Goal: Complete application form

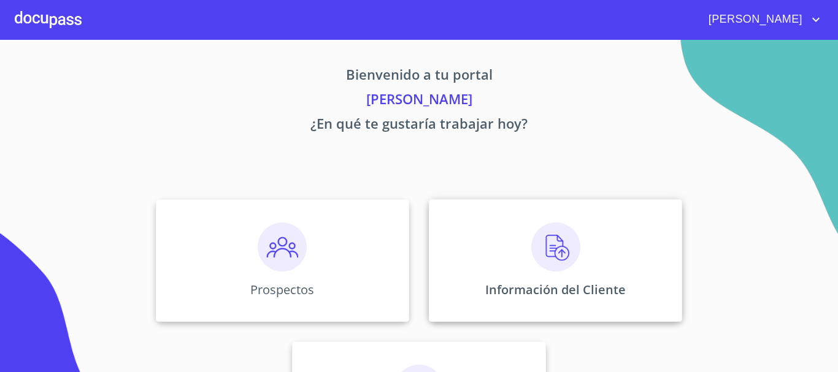
click at [554, 243] on img at bounding box center [555, 247] width 49 height 49
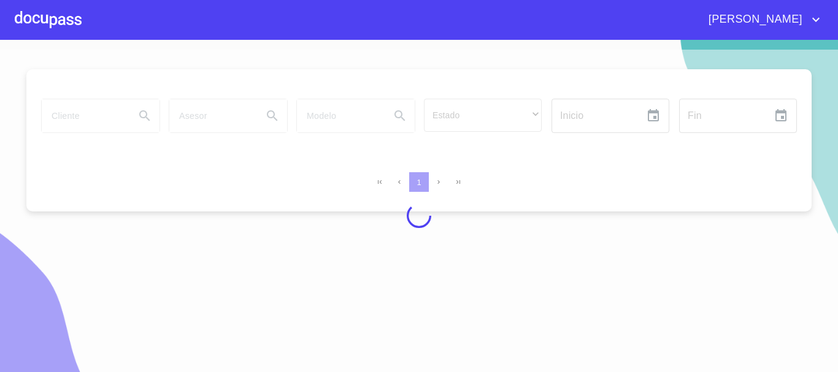
scroll to position [15, 0]
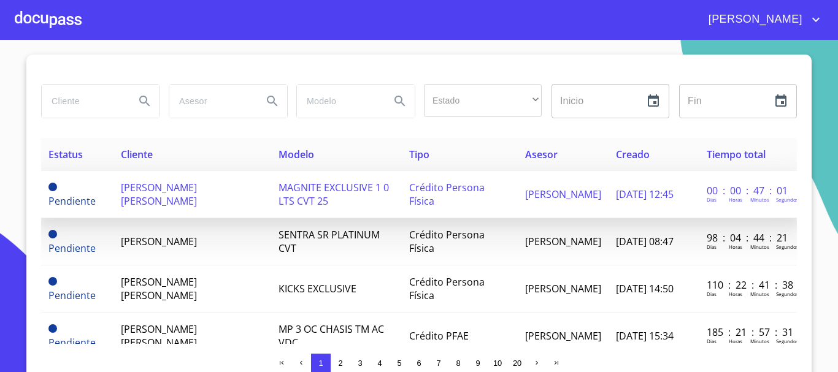
click at [296, 193] on span "MAGNITE EXCLUSIVE 1 0 LTS CVT 25" at bounding box center [333, 194] width 110 height 27
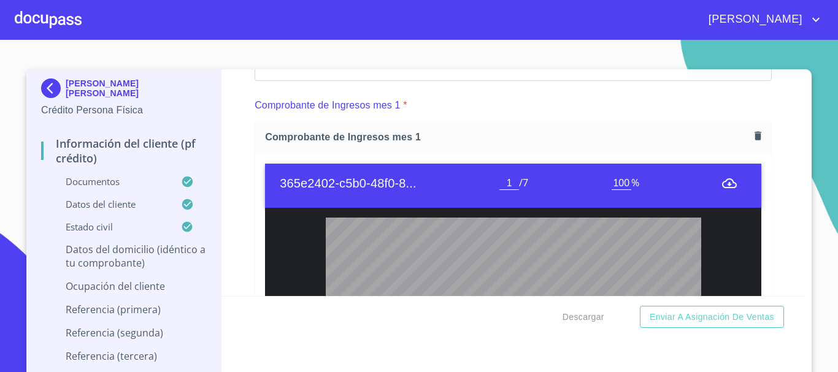
scroll to position [1288, 0]
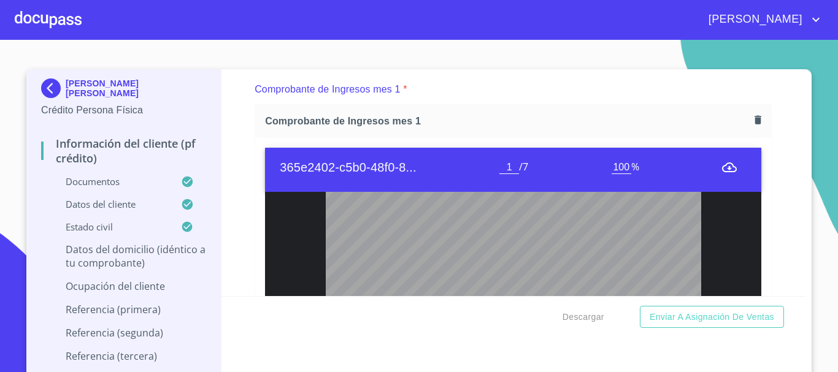
type input "2"
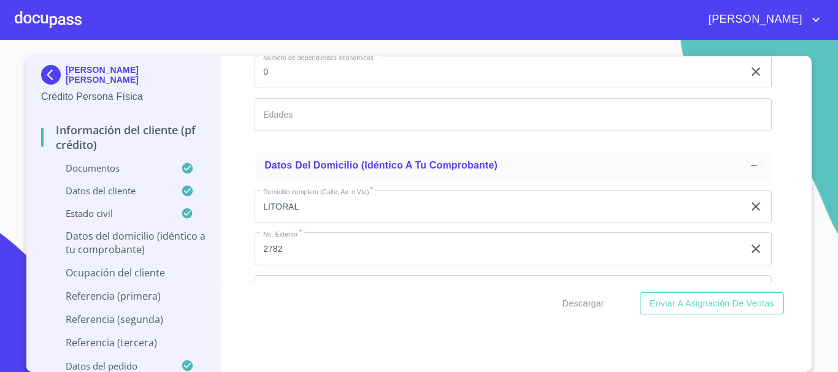
scroll to position [4704, 0]
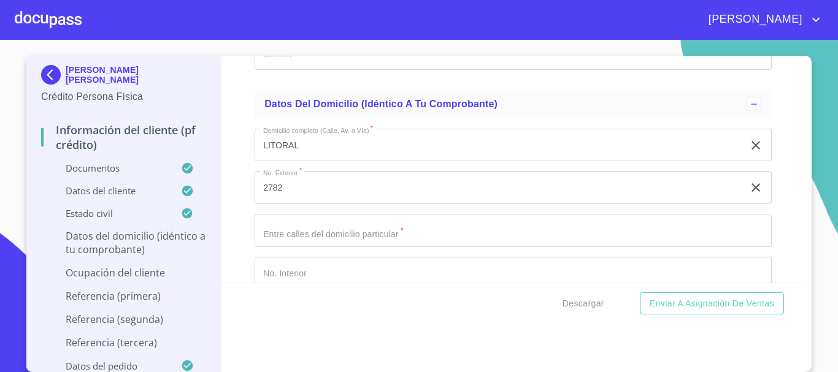
click at [413, 247] on input "Documento de identificación.   *" at bounding box center [513, 230] width 517 height 33
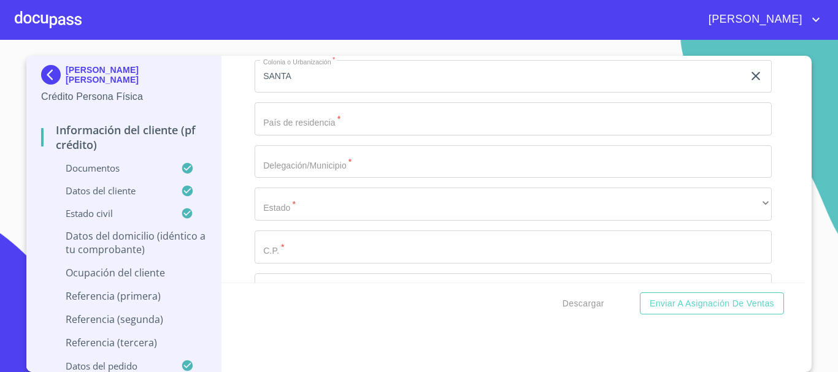
scroll to position [5011, 0]
type input "PENINSULA Y ISLOTE"
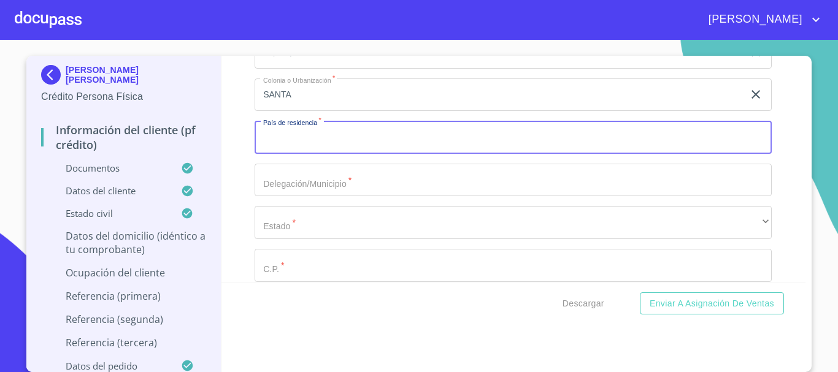
click at [374, 154] on input "Documento de identificación.   *" at bounding box center [513, 137] width 517 height 33
type input "[GEOGRAPHIC_DATA]"
click at [349, 197] on input "Documento de identificación.   *" at bounding box center [513, 180] width 517 height 33
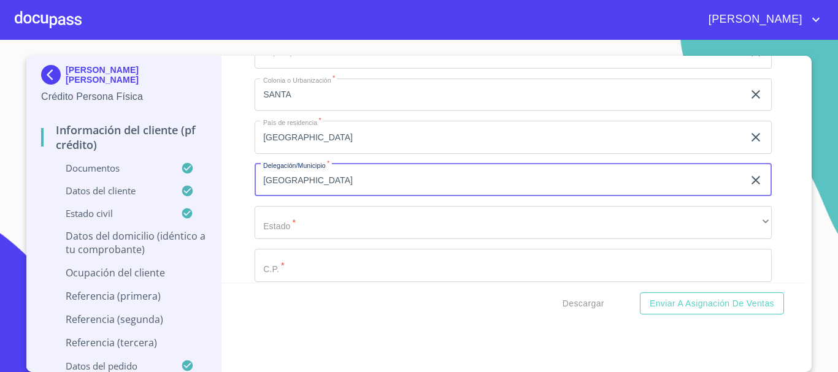
type input "[GEOGRAPHIC_DATA]"
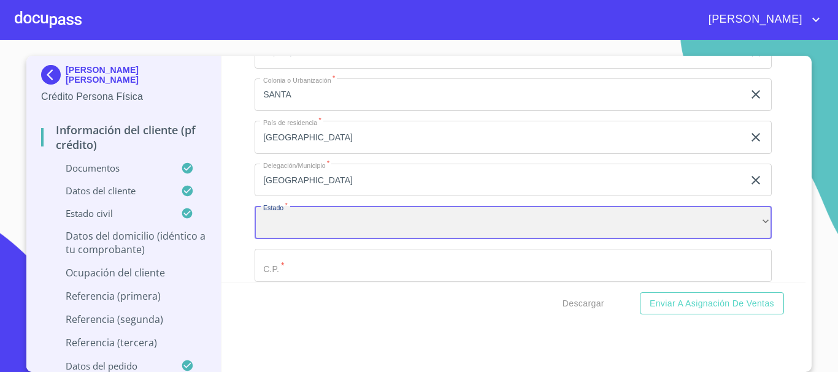
click at [332, 231] on div "​" at bounding box center [513, 222] width 517 height 33
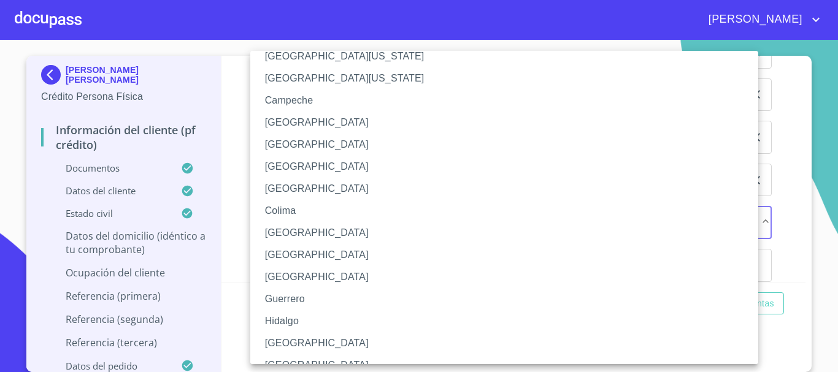
scroll to position [61, 0]
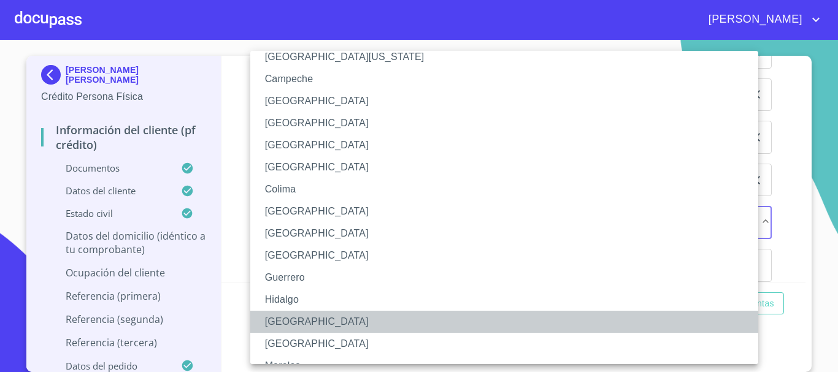
click at [309, 313] on li "[GEOGRAPHIC_DATA]" at bounding box center [508, 322] width 517 height 22
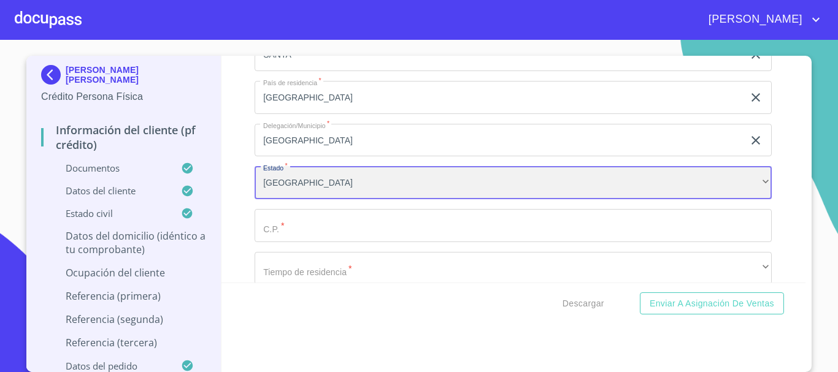
scroll to position [5072, 0]
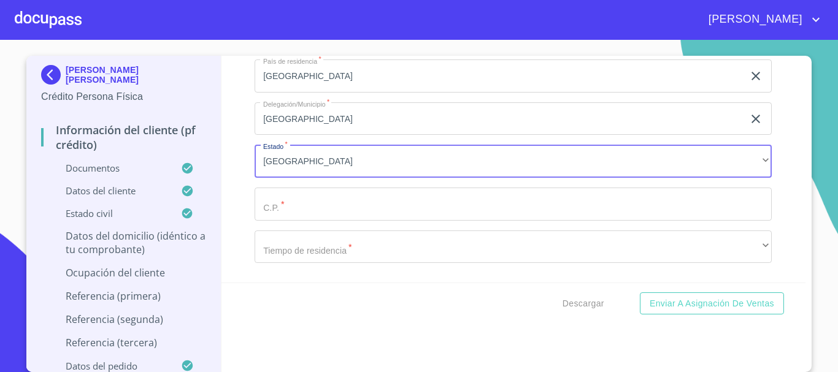
click at [329, 221] on input "Documento de identificación.   *" at bounding box center [513, 204] width 517 height 33
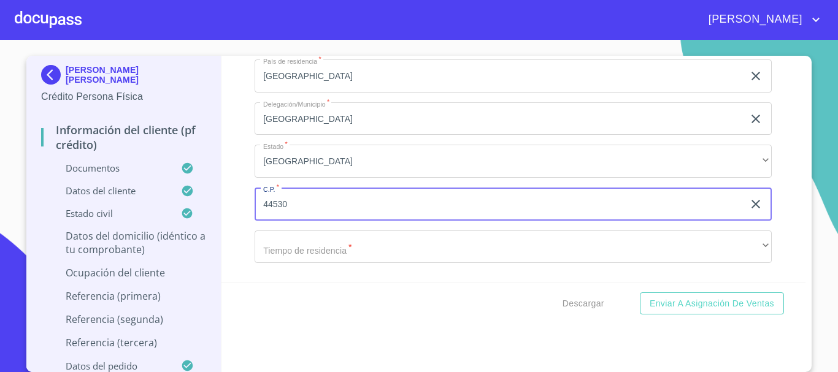
type input "44530"
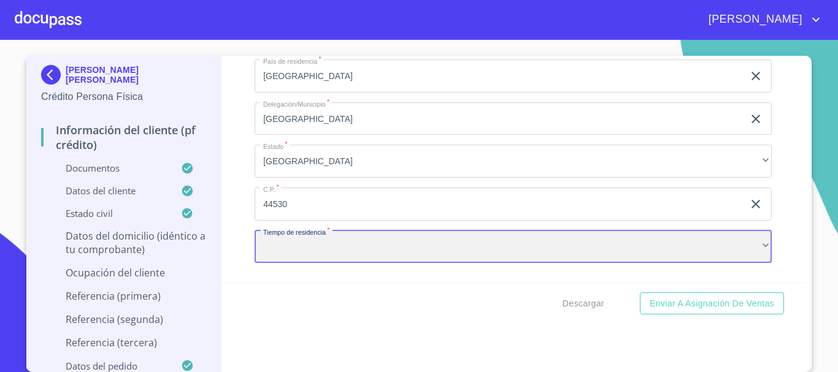
click at [337, 259] on div "​" at bounding box center [513, 247] width 517 height 33
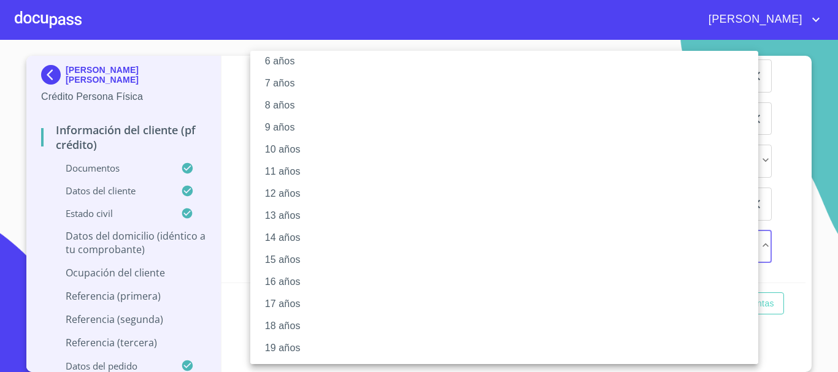
scroll to position [167, 0]
click at [297, 350] on li "20 años" at bounding box center [508, 348] width 517 height 22
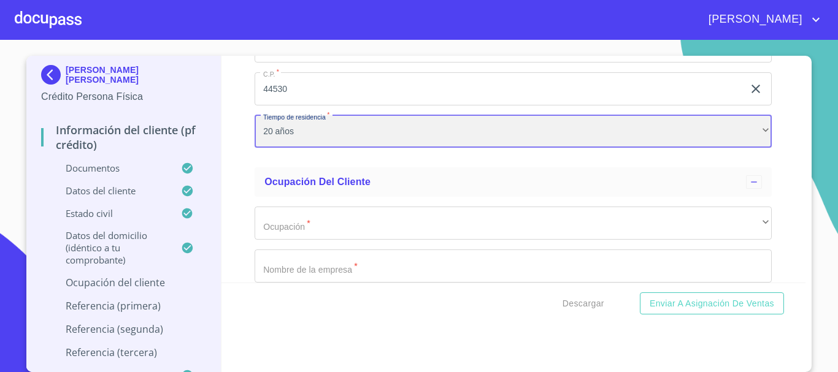
scroll to position [5195, 0]
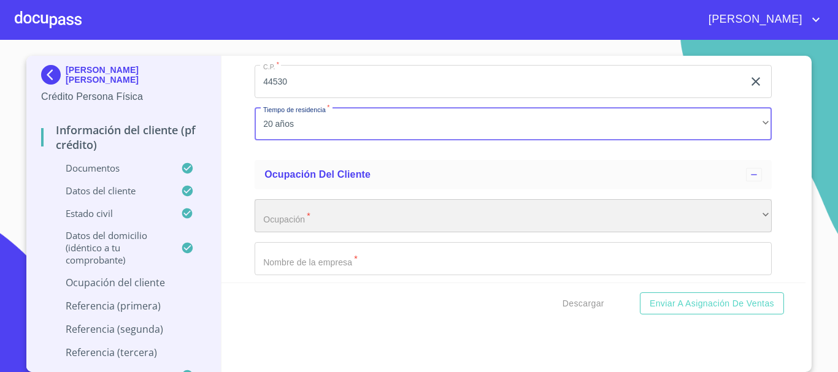
click at [331, 230] on div "​" at bounding box center [513, 215] width 517 height 33
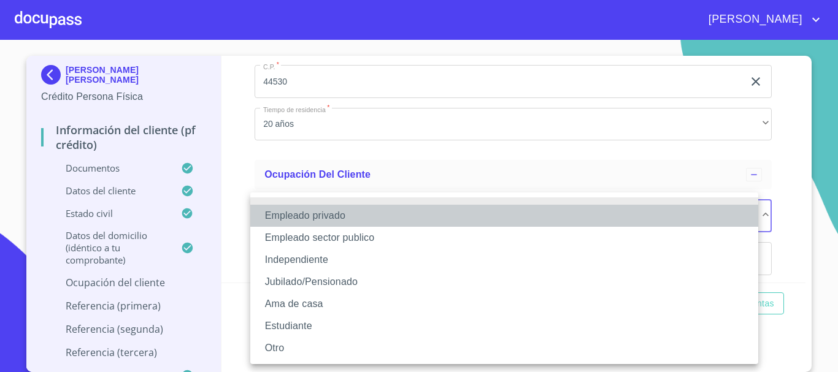
click at [326, 220] on li "Empleado privado" at bounding box center [504, 216] width 508 height 22
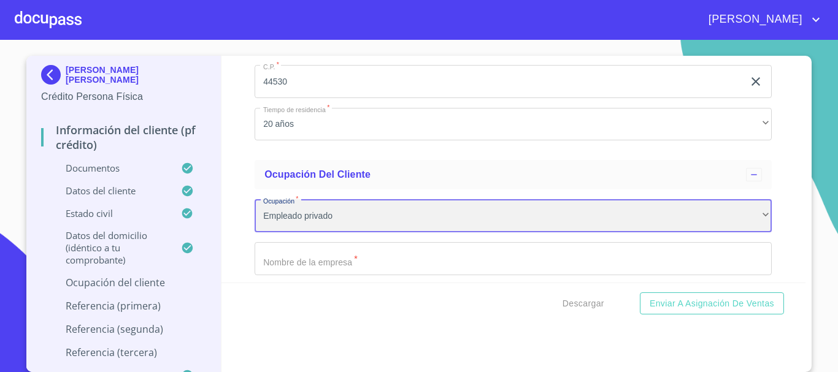
scroll to position [5256, 0]
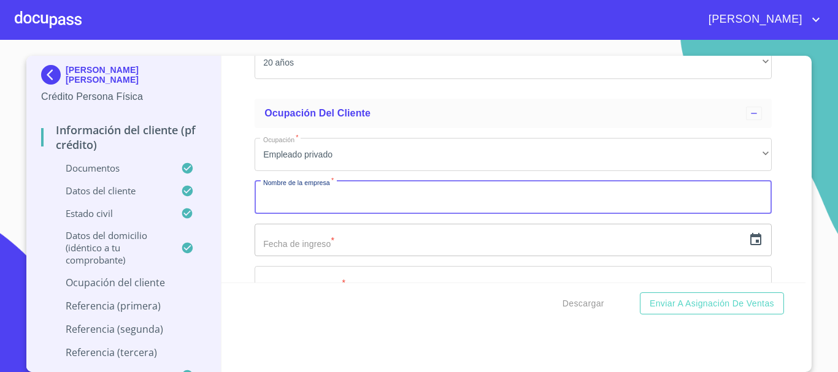
click at [359, 210] on input "Documento de identificación.   *" at bounding box center [513, 197] width 517 height 33
type input "SAGEF [PERSON_NAME]"
click at [748, 247] on icon "button" at bounding box center [755, 239] width 15 height 15
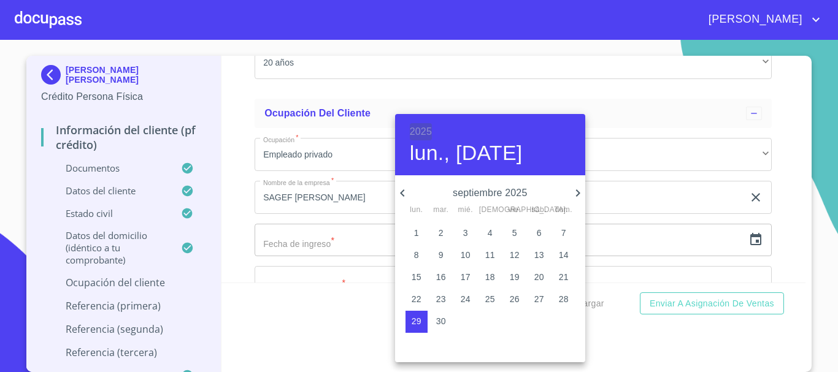
click at [411, 131] on h6 "2025" at bounding box center [421, 131] width 22 height 17
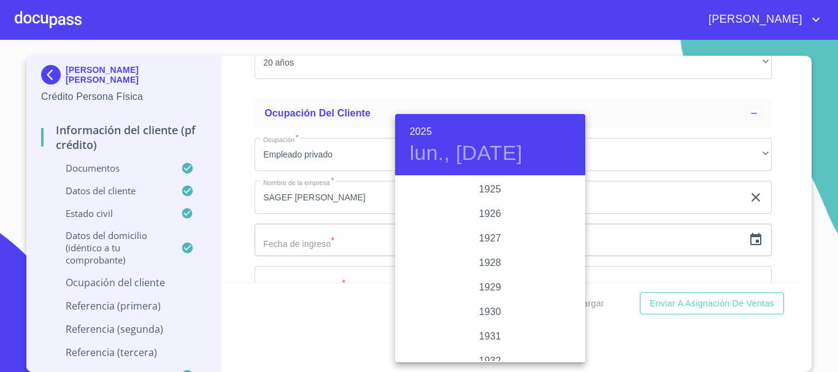
scroll to position [2380, 0]
click at [491, 190] on div "2022" at bounding box center [490, 189] width 190 height 25
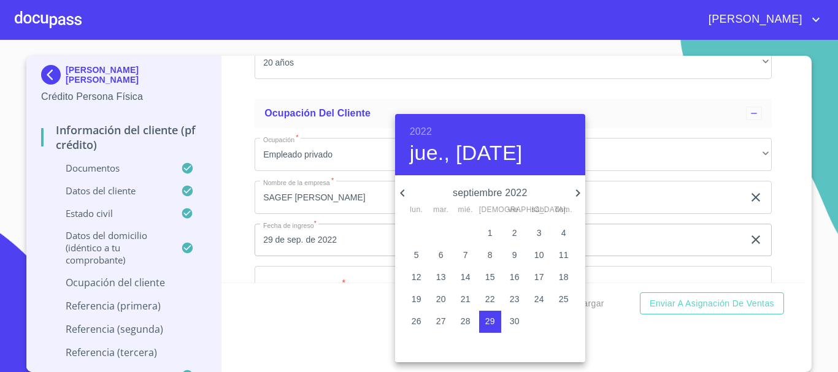
click at [406, 196] on icon "button" at bounding box center [402, 193] width 15 height 15
click at [416, 258] on p "2" at bounding box center [416, 255] width 5 height 12
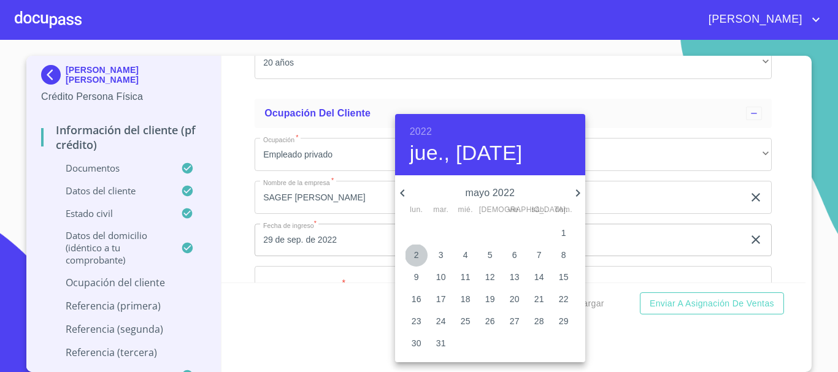
type input "2 de may. de 2022"
click at [643, 169] on div at bounding box center [419, 186] width 838 height 372
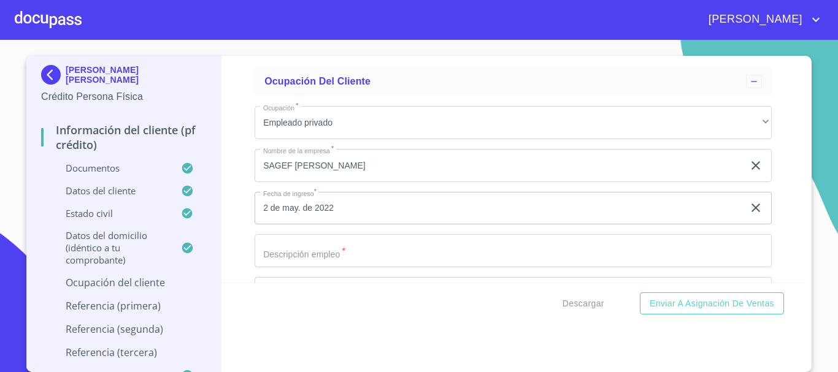
scroll to position [5318, 0]
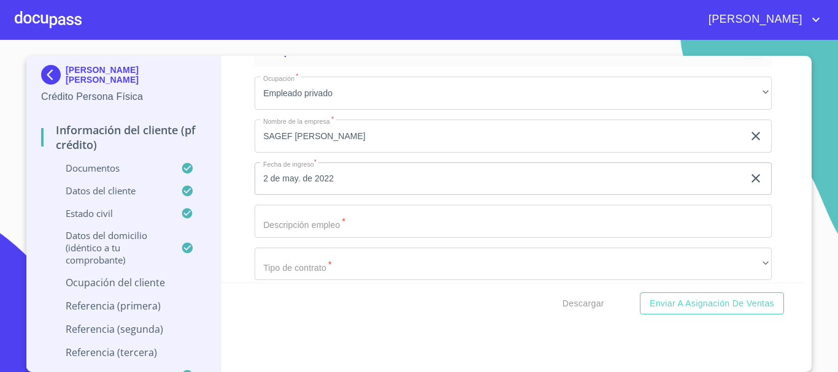
click at [420, 231] on input "Documento de identificación.   *" at bounding box center [513, 221] width 517 height 33
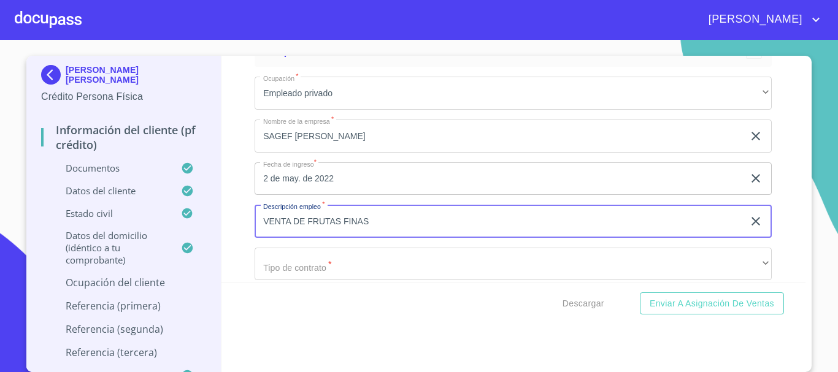
scroll to position [5379, 0]
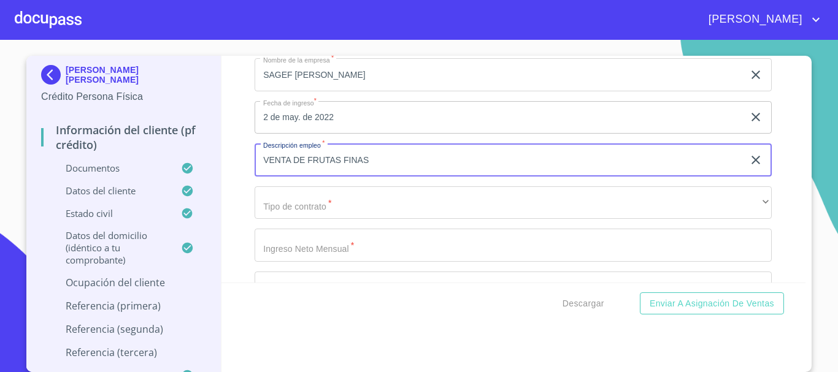
type input "VENTA DE FRUTAS FINAS"
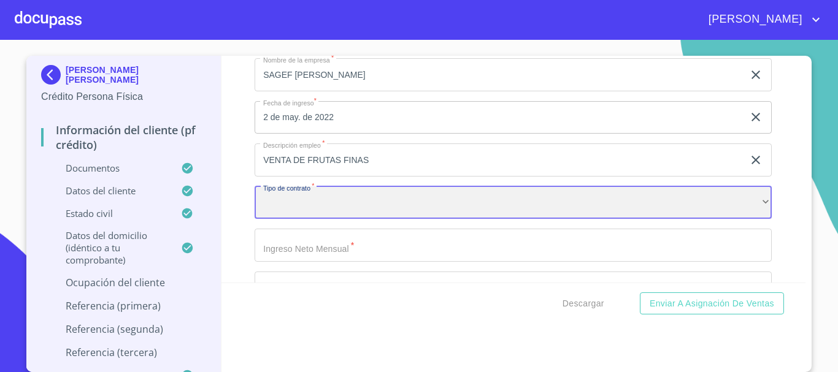
click at [331, 220] on div "​" at bounding box center [513, 202] width 517 height 33
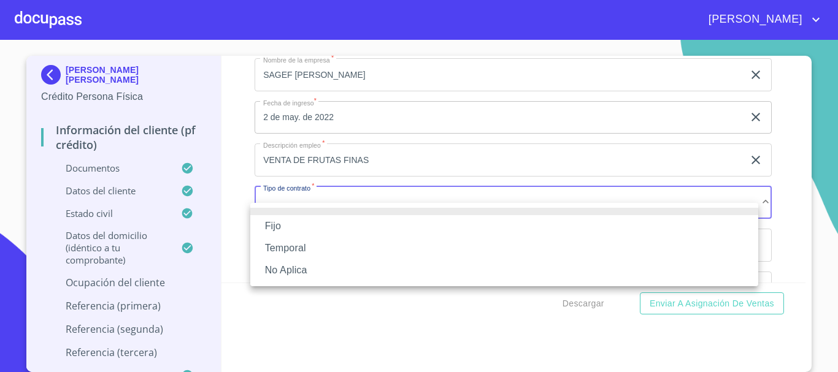
click at [329, 222] on li "Fijo" at bounding box center [504, 226] width 508 height 22
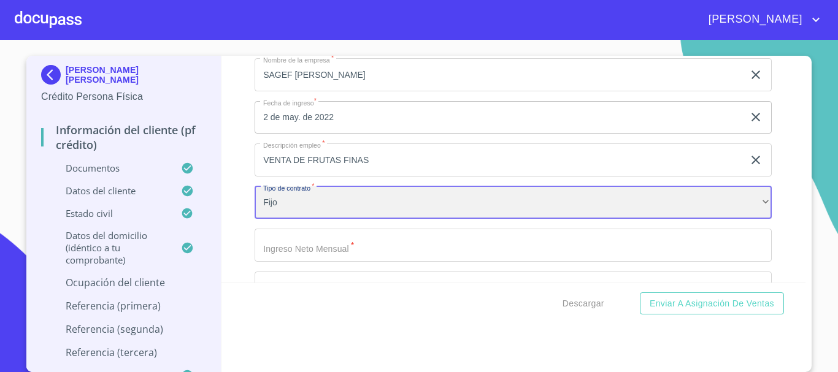
scroll to position [5440, 0]
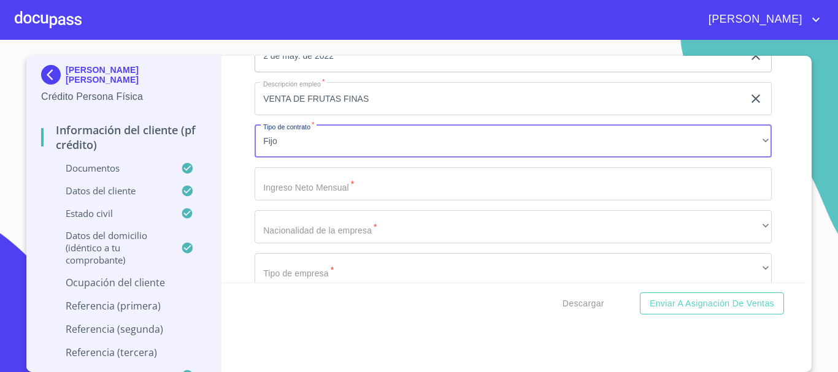
click at [334, 199] on input "Documento de identificación.   *" at bounding box center [513, 183] width 517 height 33
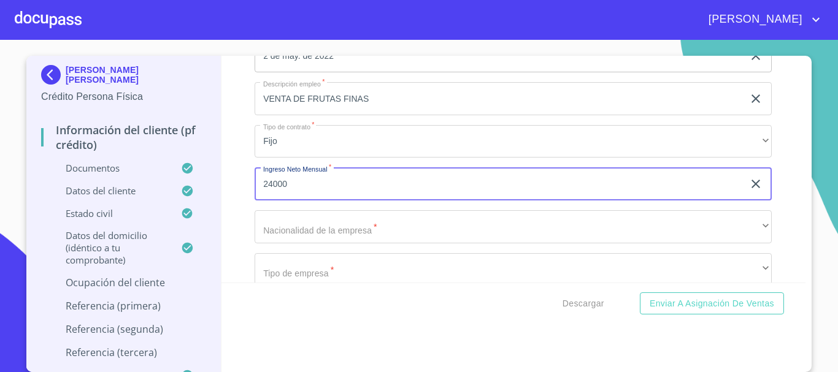
type input "24000"
click at [224, 134] on div "Información del cliente (PF crédito) Documentos Documento de identificación.   …" at bounding box center [513, 169] width 584 height 227
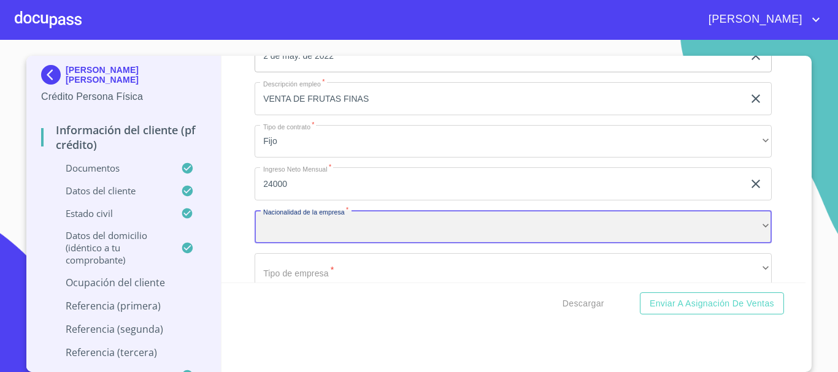
click at [342, 243] on div "​" at bounding box center [513, 226] width 517 height 33
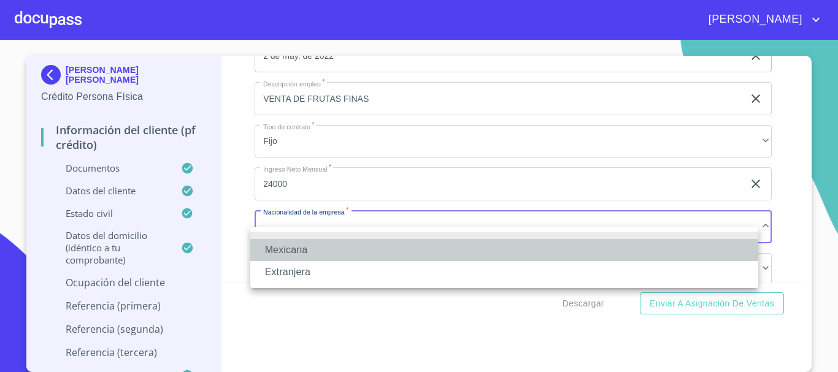
click at [329, 253] on li "Mexicana" at bounding box center [504, 250] width 508 height 22
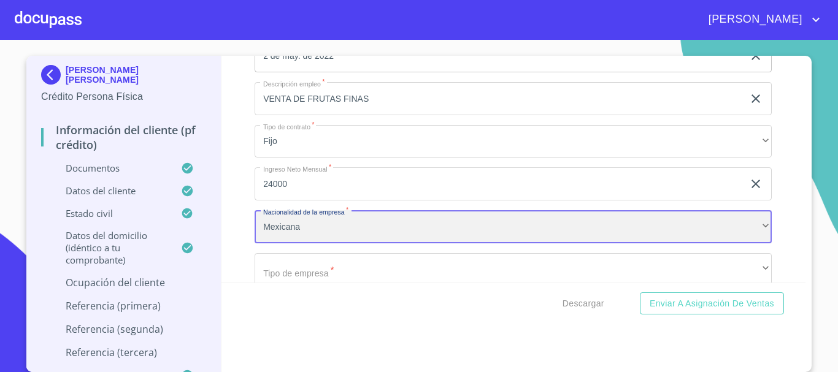
scroll to position [5502, 0]
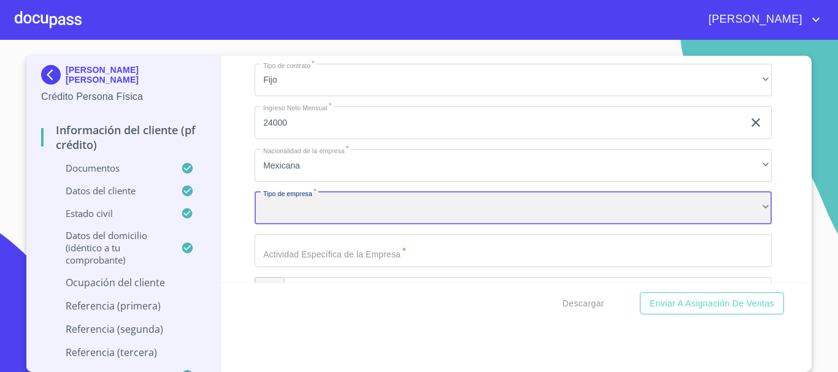
click at [334, 214] on div "​" at bounding box center [513, 208] width 517 height 33
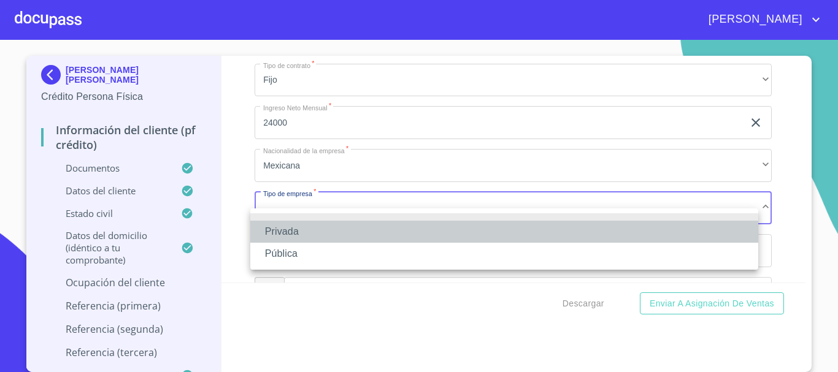
click at [327, 236] on li "Privada" at bounding box center [504, 232] width 508 height 22
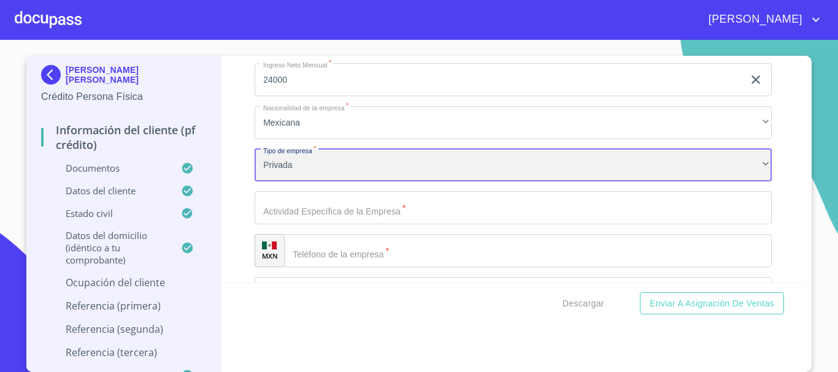
scroll to position [5563, 0]
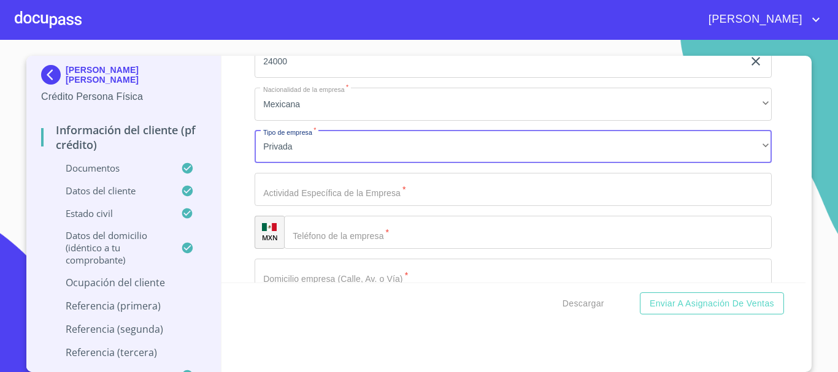
click at [345, 203] on input "Documento de identificación.   *" at bounding box center [513, 189] width 517 height 33
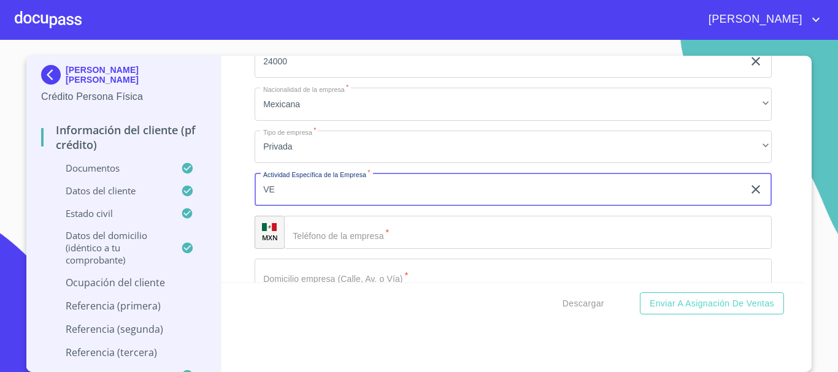
type input "V"
type input "COMPRA Y VENTA DE FRUTAS FINAS"
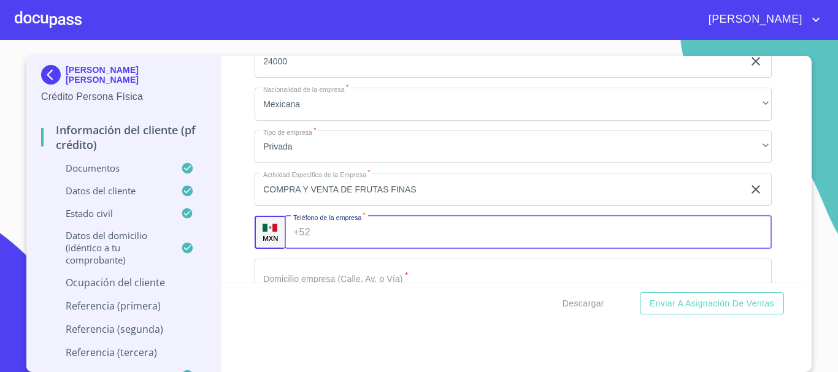
click at [389, 249] on input "Documento de identificación.   *" at bounding box center [543, 232] width 457 height 33
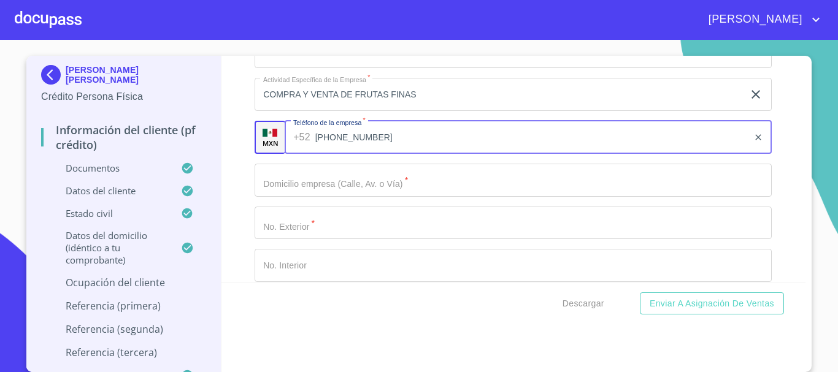
scroll to position [5747, 0]
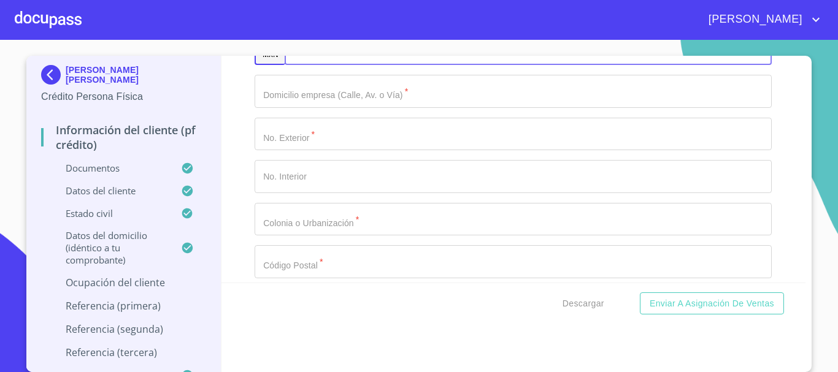
type input "[PHONE_NUMBER]"
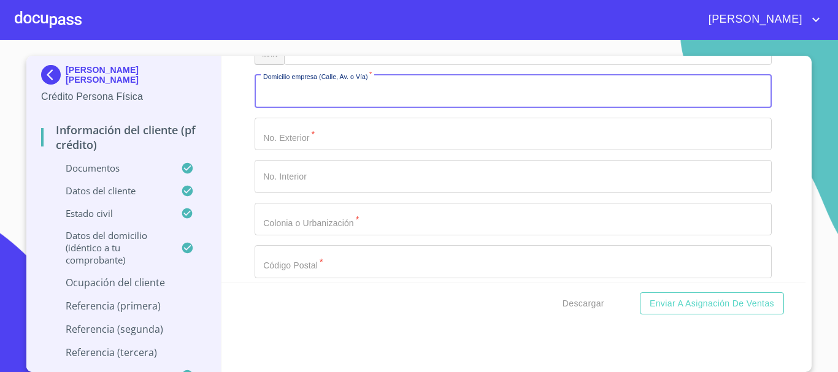
click at [358, 99] on input "Documento de identificación.   *" at bounding box center [513, 91] width 517 height 33
type input "CALLE [PERSON_NAME]"
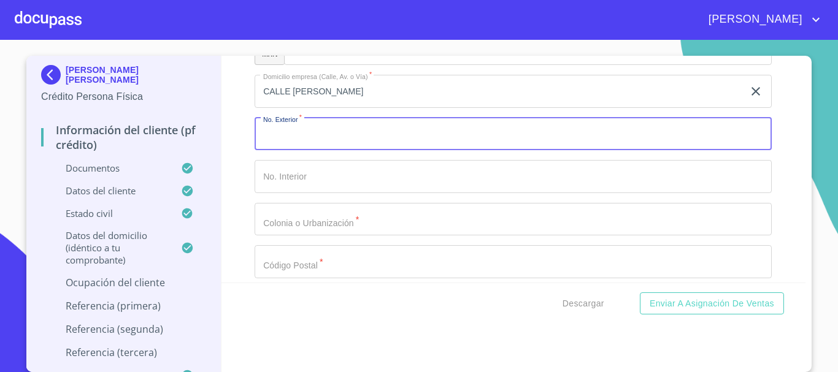
click at [357, 151] on input "Documento de identificación.   *" at bounding box center [513, 134] width 517 height 33
type input "1317"
click at [360, 231] on input "Documento de identificación.   *" at bounding box center [513, 219] width 517 height 33
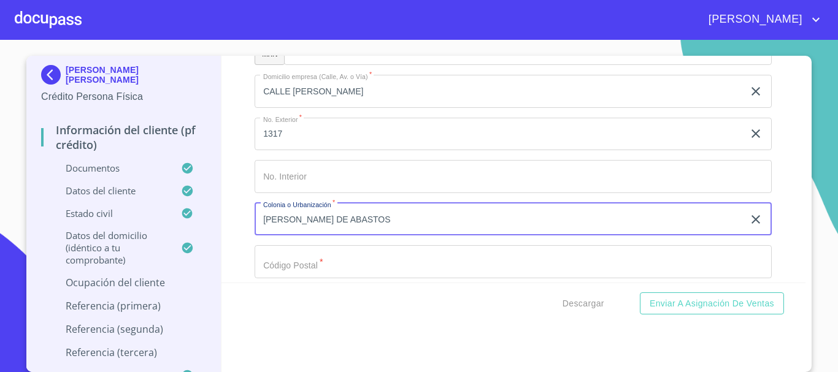
scroll to position [5808, 0]
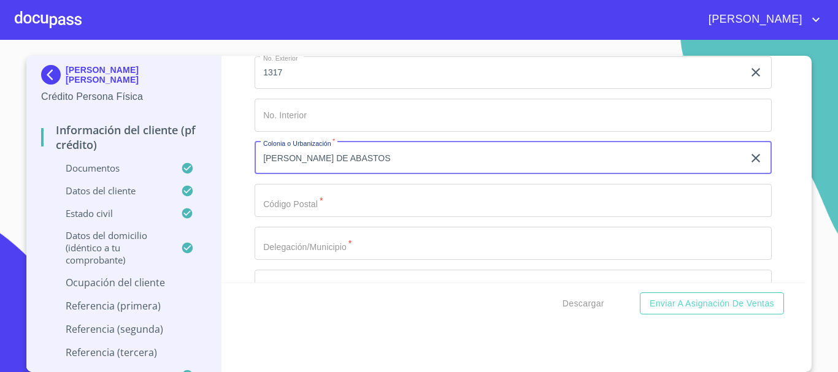
type input "[PERSON_NAME] DE ABASTOS"
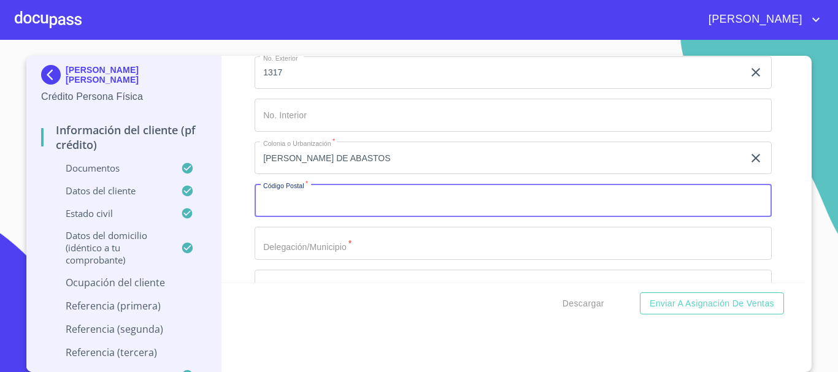
click at [359, 217] on input "Documento de identificación.   *" at bounding box center [513, 200] width 517 height 33
type input "44530"
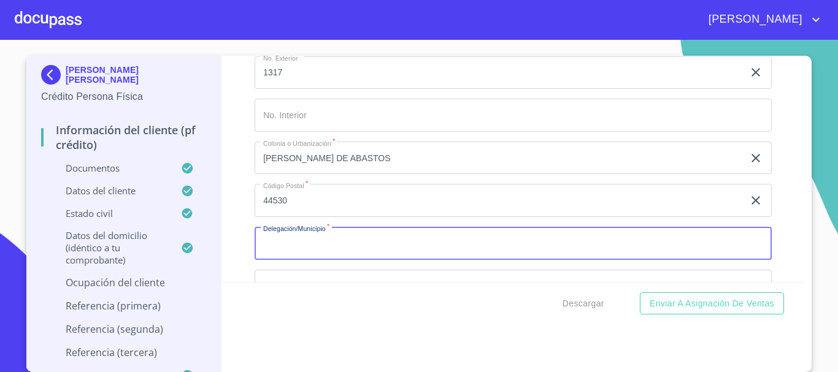
click at [345, 260] on input "Documento de identificación.   *" at bounding box center [513, 243] width 517 height 33
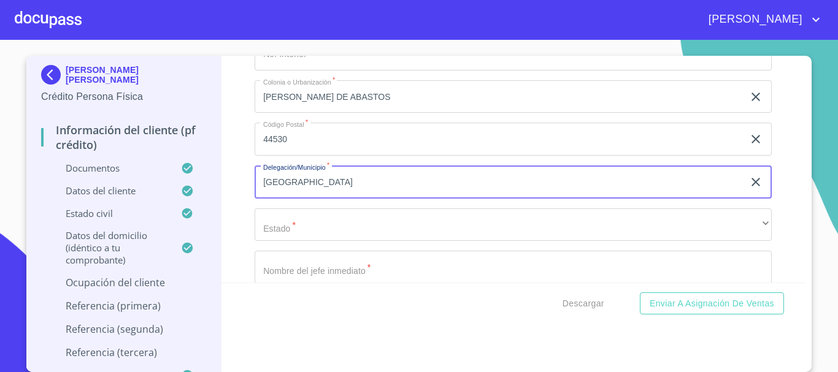
type input "[GEOGRAPHIC_DATA]"
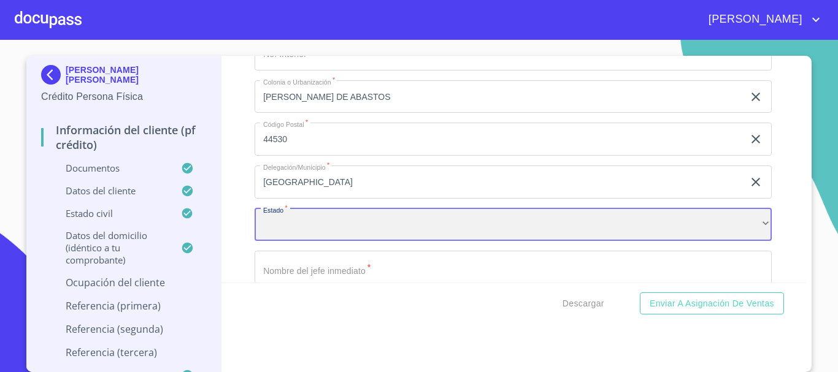
click at [331, 242] on div "​" at bounding box center [513, 225] width 517 height 33
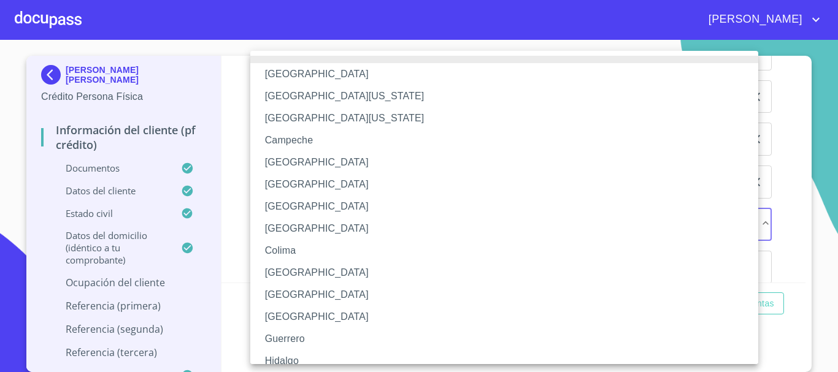
scroll to position [61, 0]
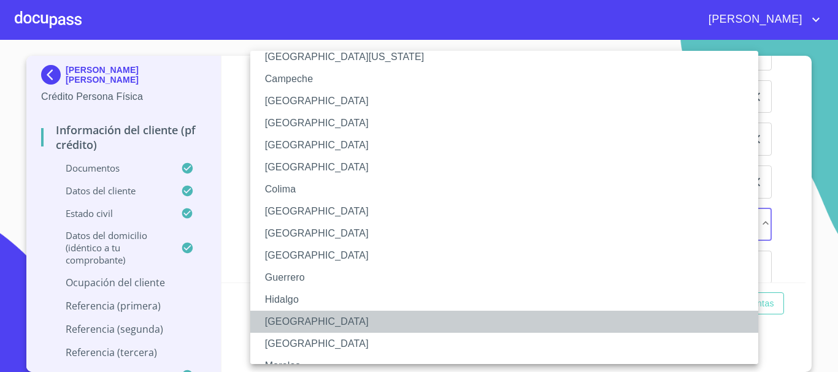
click at [303, 328] on li "[GEOGRAPHIC_DATA]" at bounding box center [508, 322] width 517 height 22
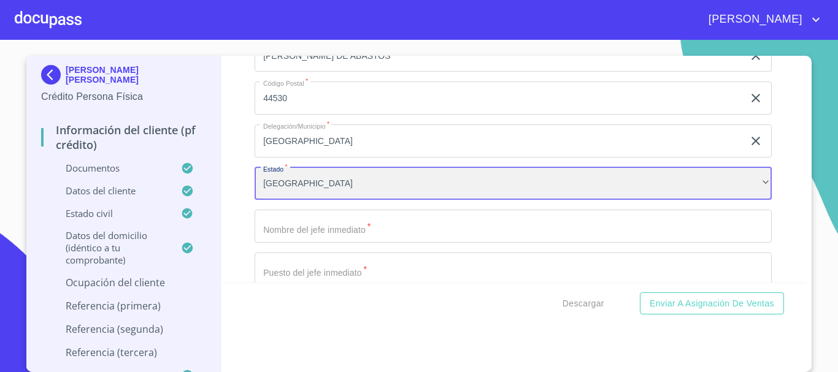
scroll to position [5931, 0]
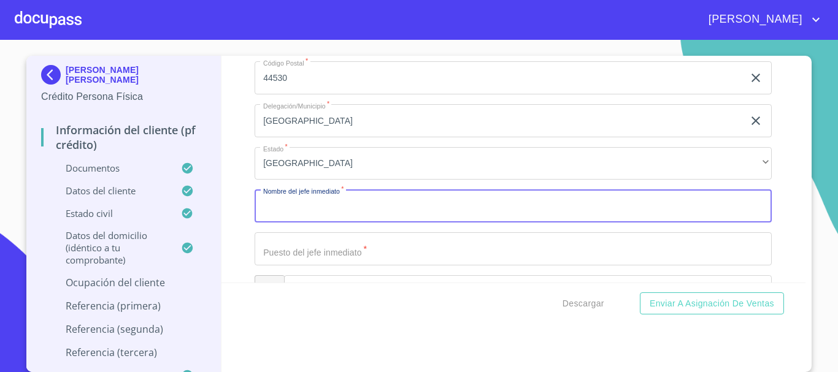
click at [328, 223] on input "Documento de identificación.   *" at bounding box center [513, 206] width 517 height 33
type input "[PERSON_NAME]"
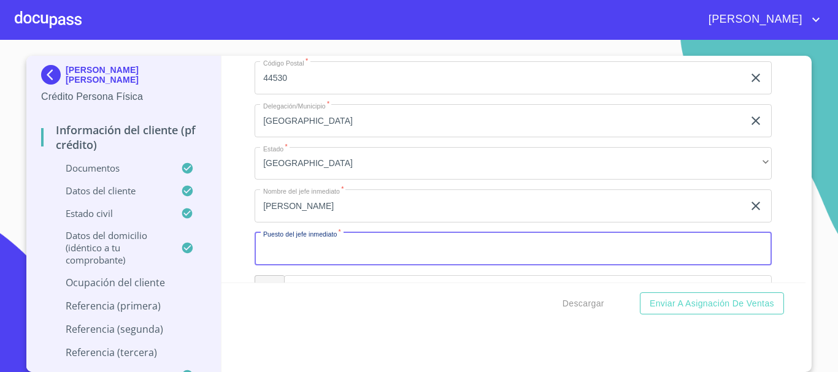
click at [318, 266] on input "Documento de identificación.   *" at bounding box center [513, 248] width 517 height 33
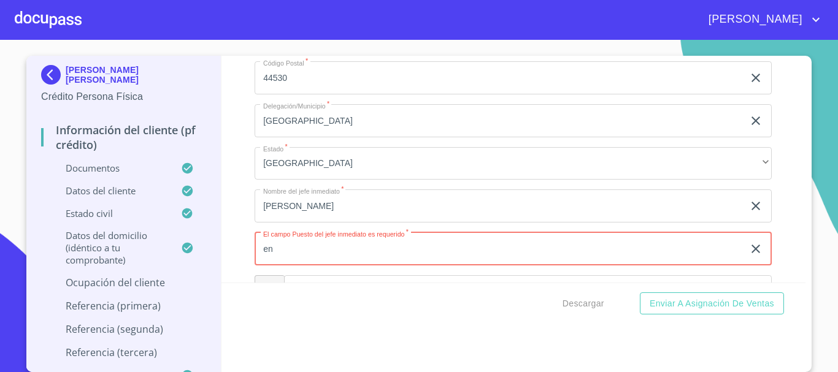
type input "e"
type input "ENCARGADO DE TIENDA"
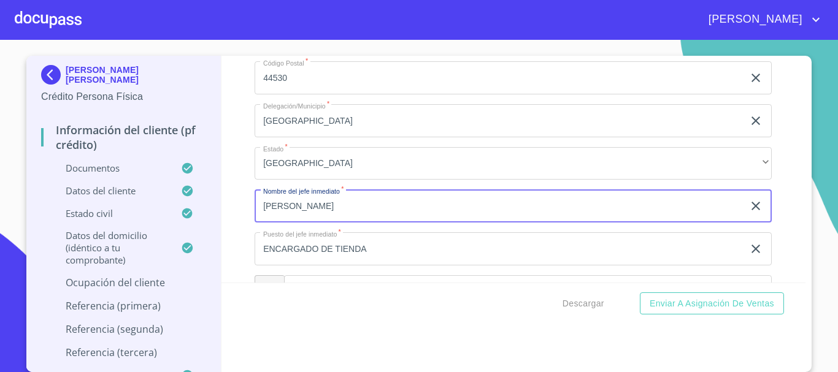
click at [255, 221] on input "[PERSON_NAME]" at bounding box center [499, 206] width 489 height 33
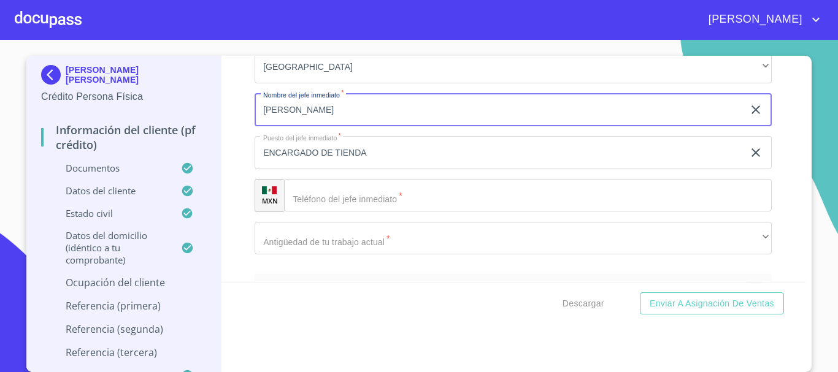
scroll to position [6054, 0]
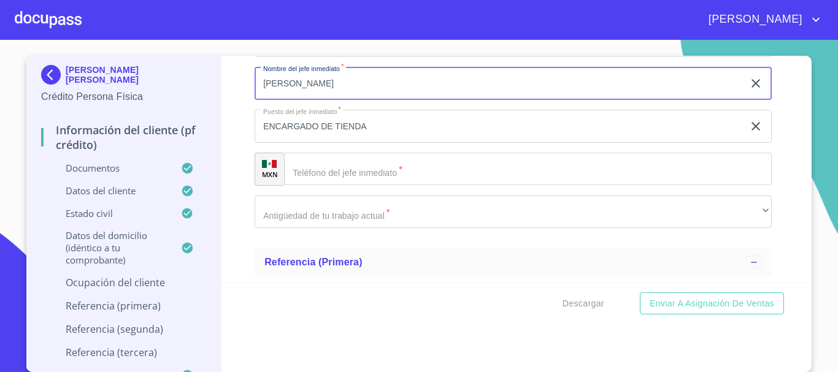
type input "[PERSON_NAME]"
click at [339, 183] on input "Documento de identificación.   *" at bounding box center [528, 169] width 488 height 33
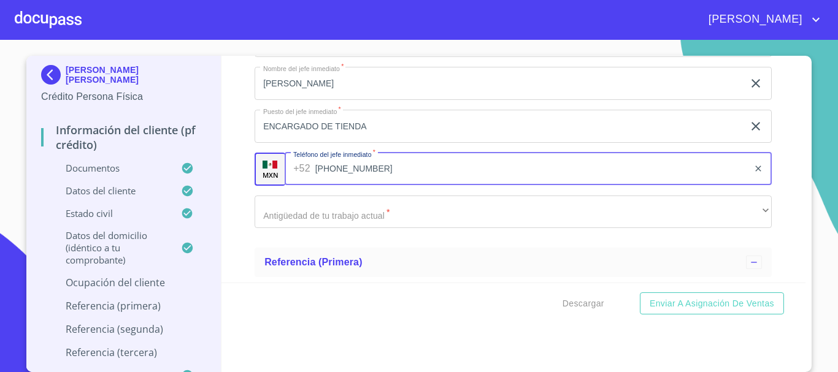
type input "[PHONE_NUMBER]"
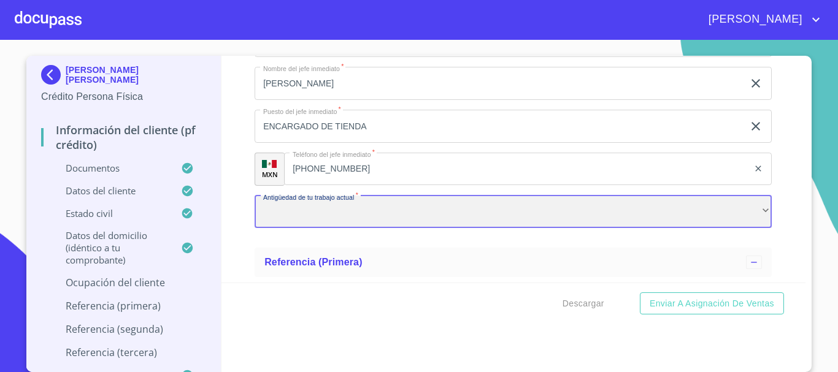
click at [411, 229] on div "​" at bounding box center [513, 212] width 517 height 33
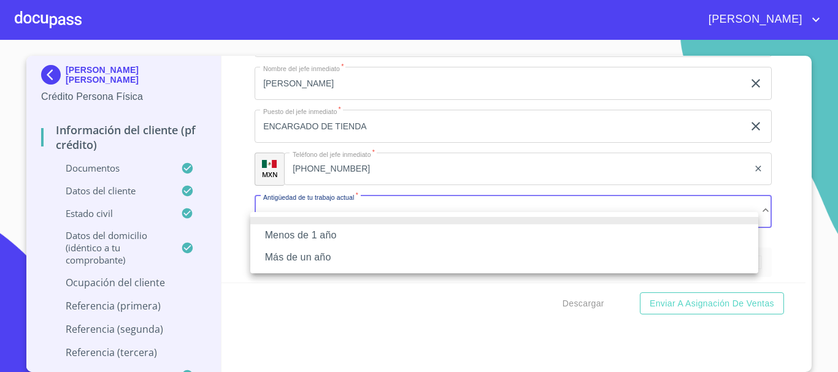
click at [343, 258] on li "Más de un año" at bounding box center [504, 258] width 508 height 22
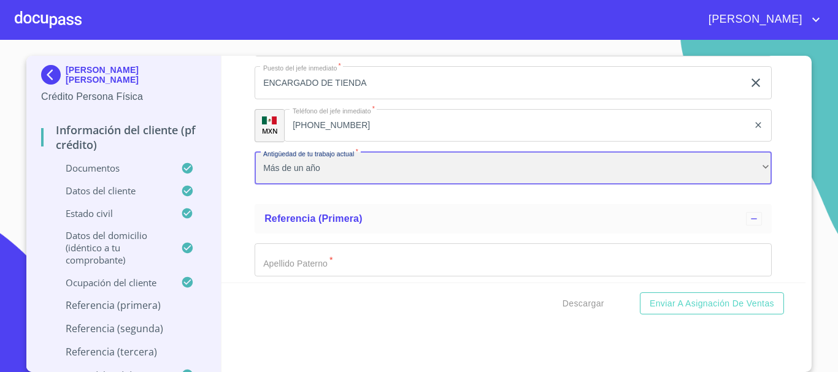
scroll to position [6115, 0]
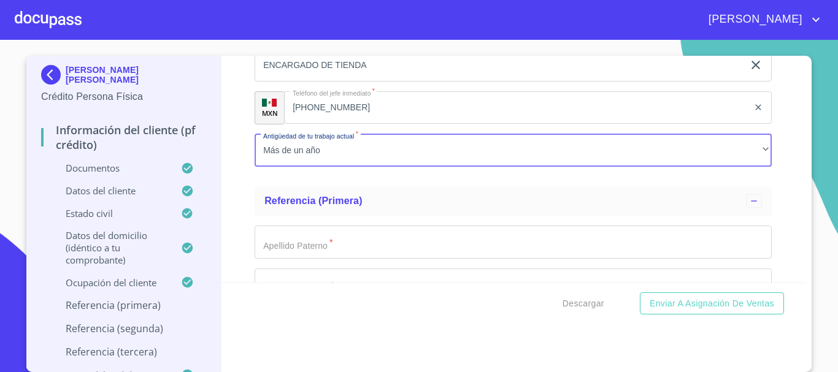
click at [343, 258] on input "Documento de identificación.   *" at bounding box center [513, 242] width 517 height 33
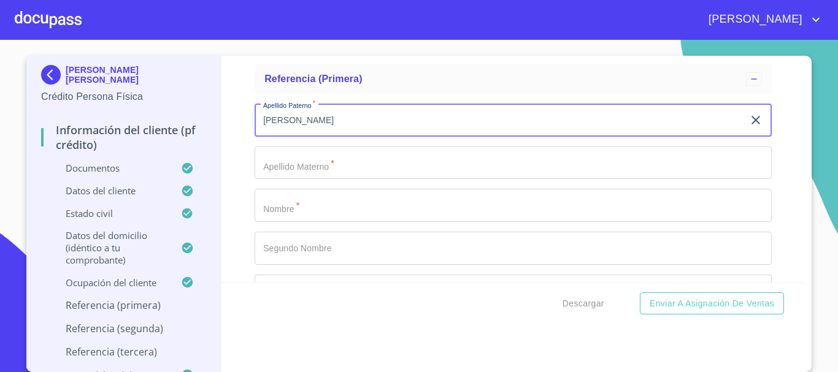
scroll to position [6238, 0]
type input "[PERSON_NAME]"
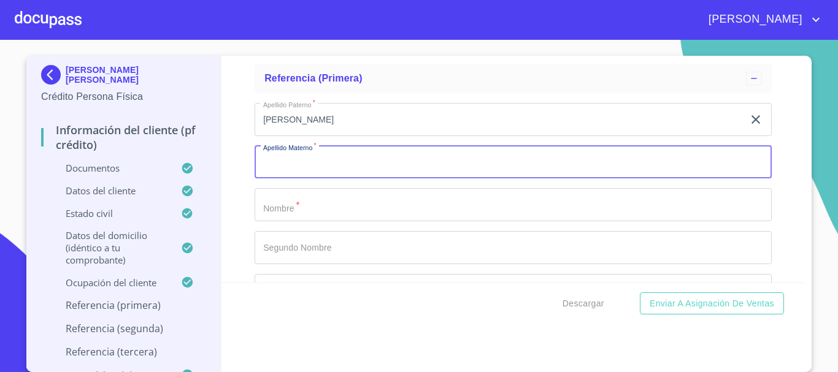
click at [331, 174] on input "Documento de identificación.   *" at bounding box center [513, 162] width 517 height 33
type input "X"
click at [321, 215] on input "Documento de identificación.   *" at bounding box center [513, 204] width 517 height 33
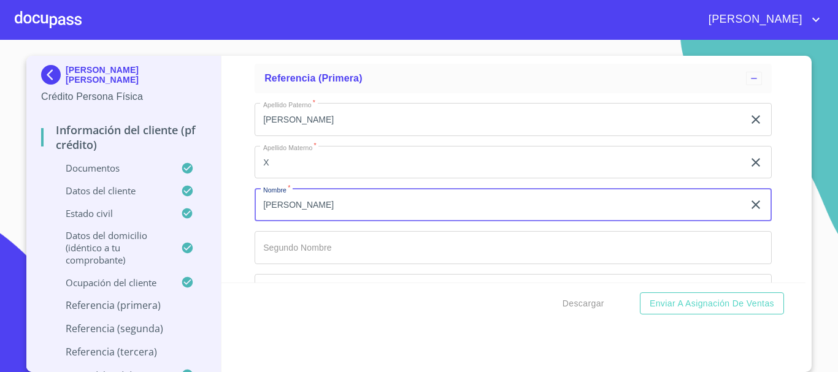
type input "[PERSON_NAME]"
click at [310, 261] on input "Documento de identificación.   *" at bounding box center [513, 247] width 517 height 33
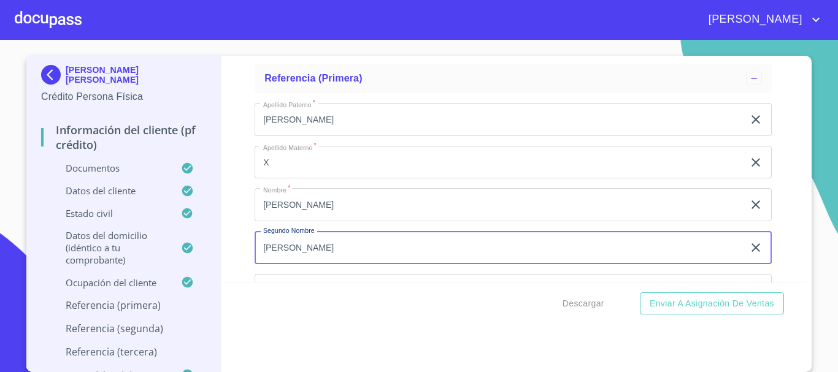
scroll to position [6299, 0]
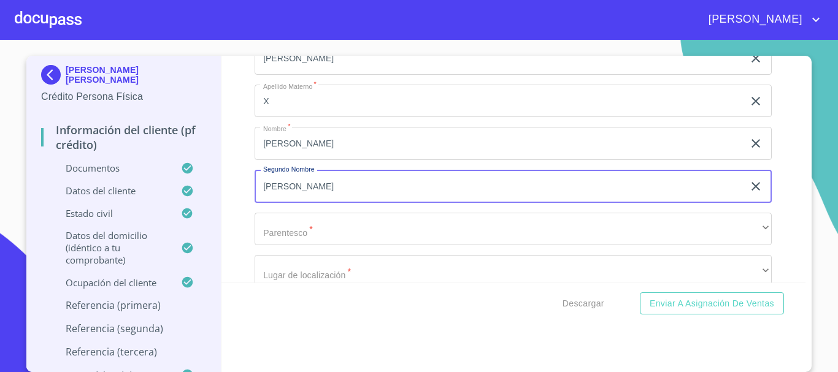
type input "[PERSON_NAME]"
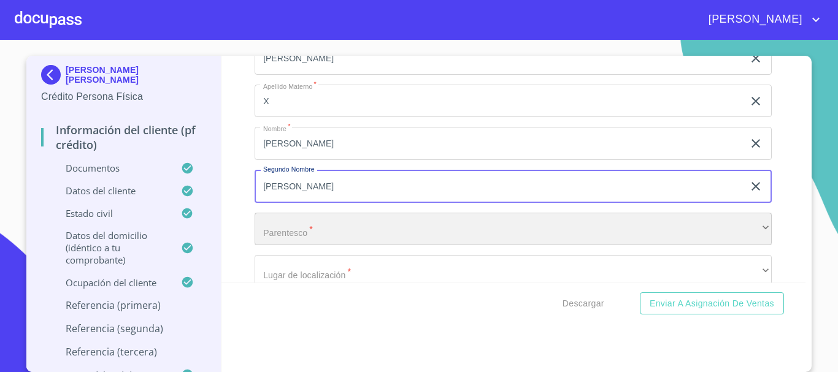
click at [313, 246] on div "​" at bounding box center [513, 229] width 517 height 33
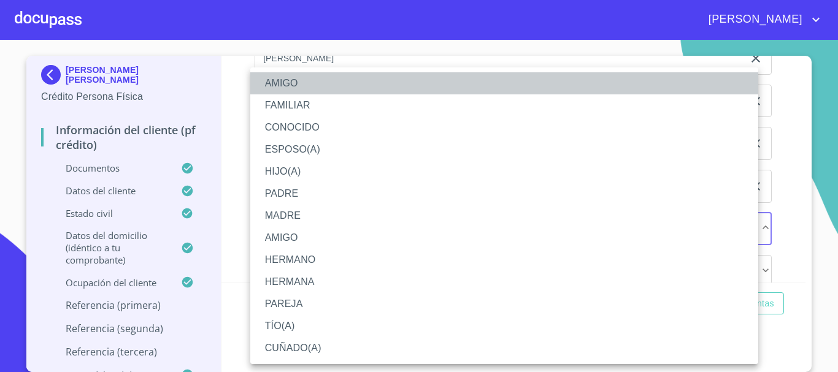
click at [310, 85] on li "AMIGO" at bounding box center [504, 83] width 508 height 22
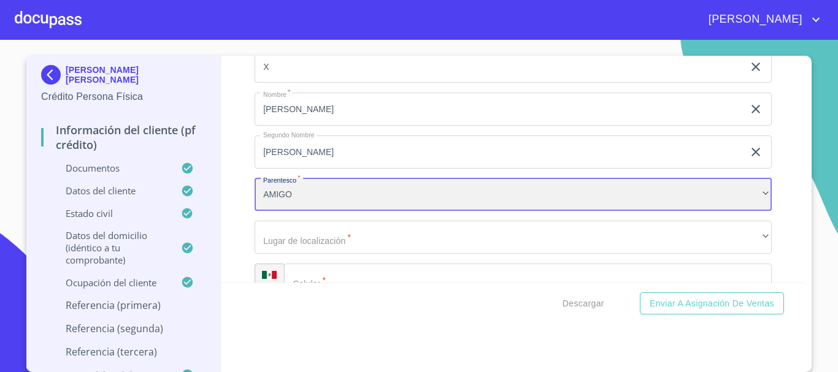
scroll to position [6360, 0]
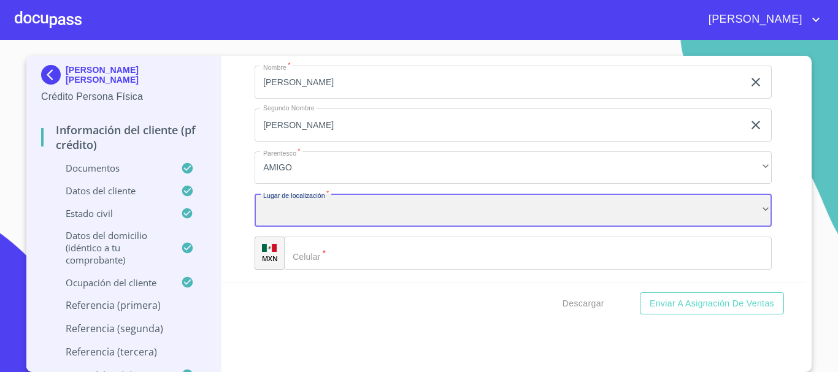
click at [343, 220] on div "​" at bounding box center [513, 210] width 517 height 33
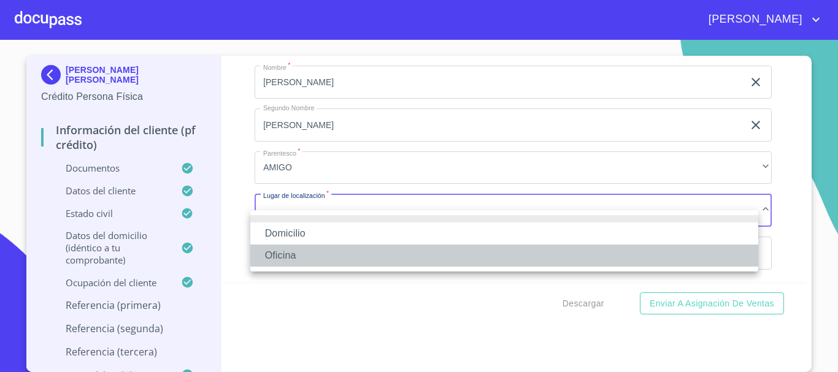
click at [340, 247] on li "Oficina" at bounding box center [504, 256] width 508 height 22
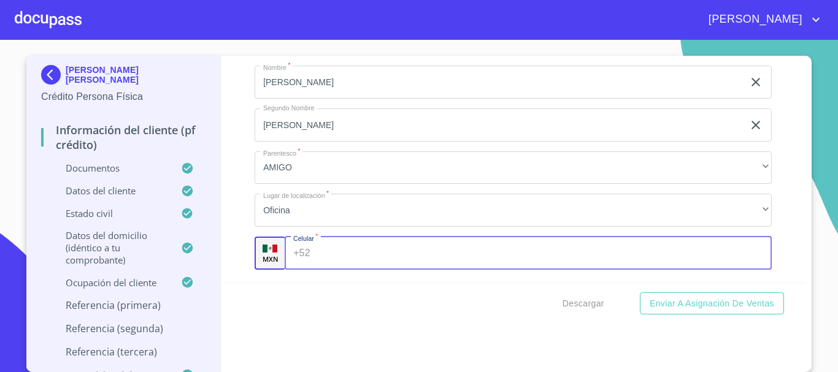
click at [348, 267] on input "Documento de identificación.   *" at bounding box center [543, 253] width 457 height 33
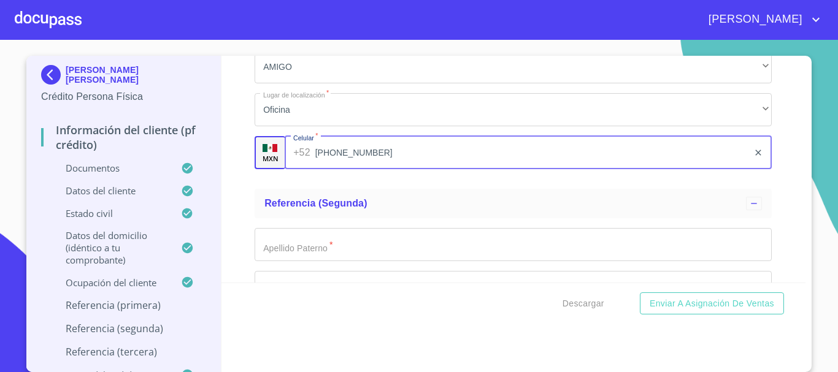
scroll to position [6483, 0]
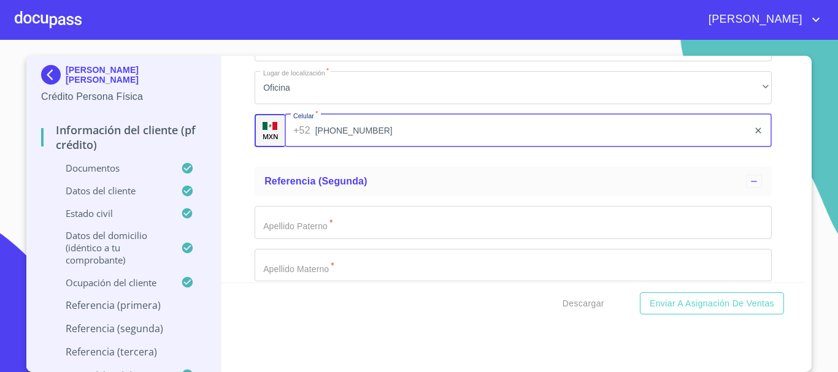
type input "[PHONE_NUMBER]"
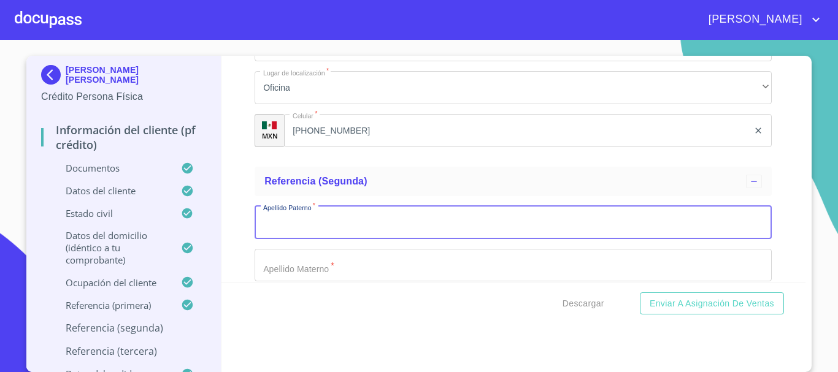
click at [338, 238] on input "Documento de identificación.   *" at bounding box center [513, 222] width 517 height 33
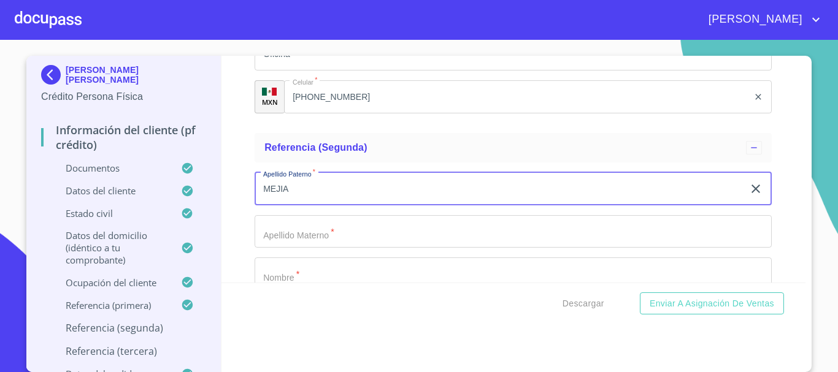
scroll to position [6544, 0]
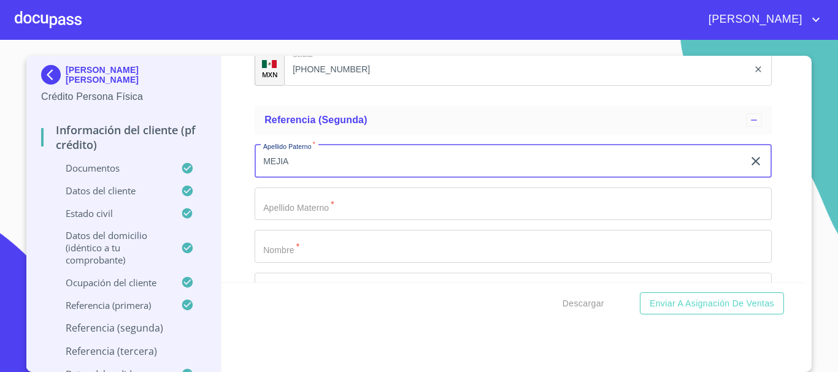
type input "MEJIA"
click at [327, 212] on input "Documento de identificación.   *" at bounding box center [513, 204] width 517 height 33
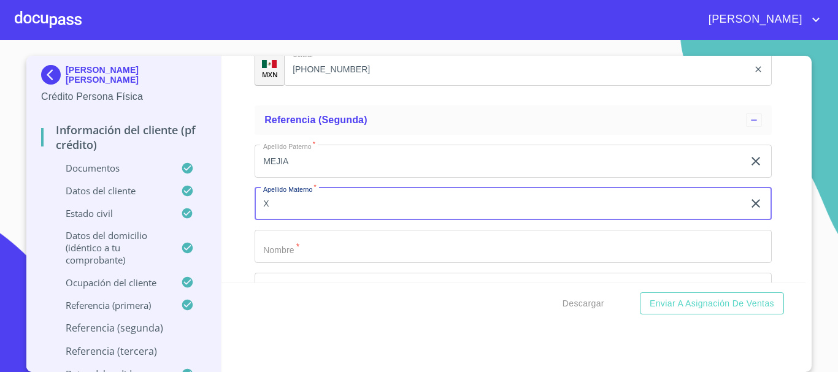
type input "X"
click at [316, 263] on input "Documento de identificación.   *" at bounding box center [513, 246] width 517 height 33
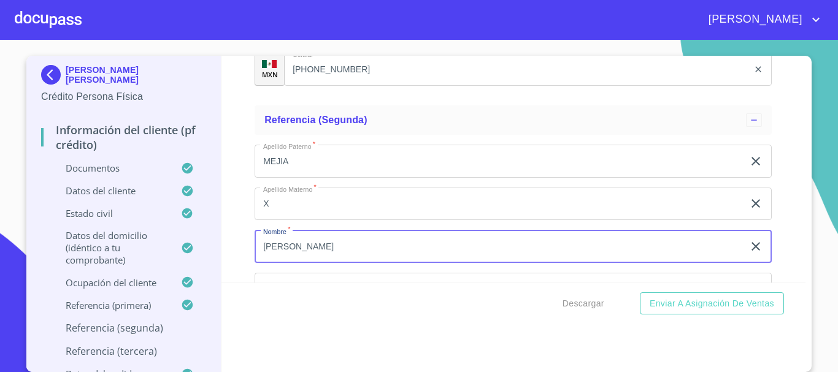
scroll to position [6606, 0]
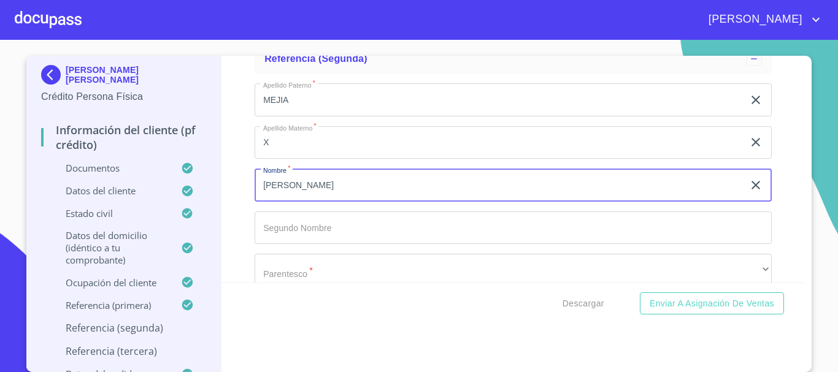
type input "[PERSON_NAME]"
click at [318, 243] on input "Documento de identificación.   *" at bounding box center [513, 228] width 517 height 33
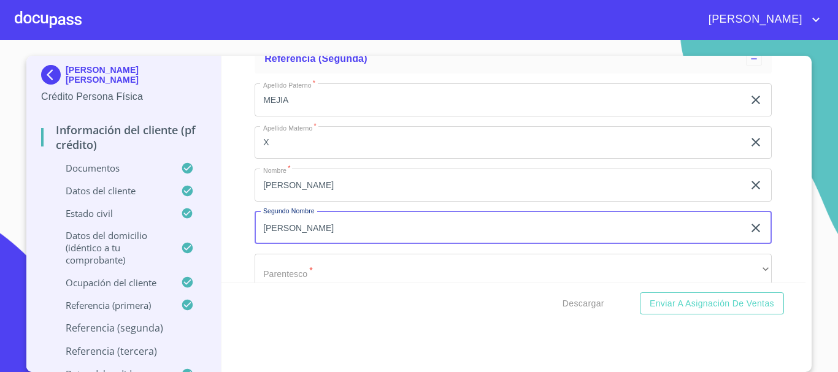
scroll to position [6667, 0]
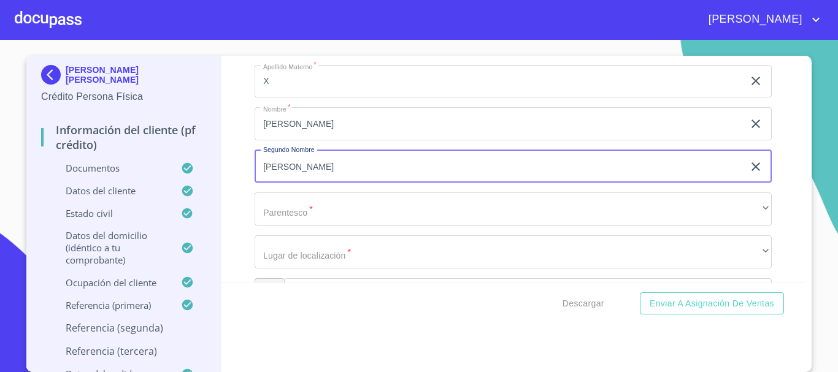
drag, startPoint x: 322, startPoint y: 197, endPoint x: 320, endPoint y: 213, distance: 16.1
click at [322, 198] on div "Apellido [PERSON_NAME]   * [PERSON_NAME] ​ Apellido Materno   * X ​ Nombre   * …" at bounding box center [513, 166] width 517 height 309
type input "[PERSON_NAME]"
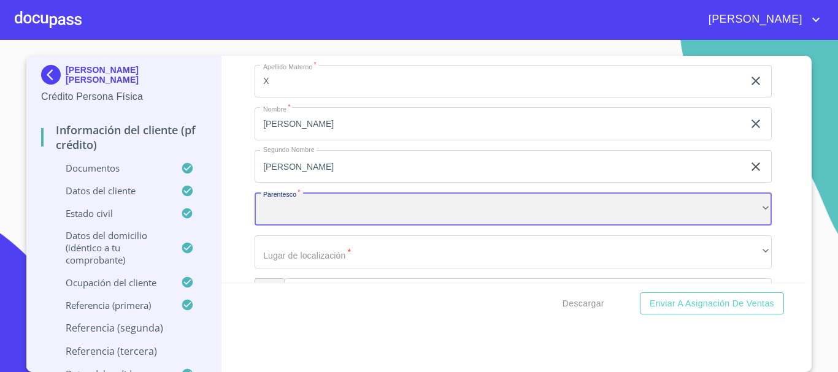
click at [319, 223] on div "​" at bounding box center [513, 209] width 517 height 33
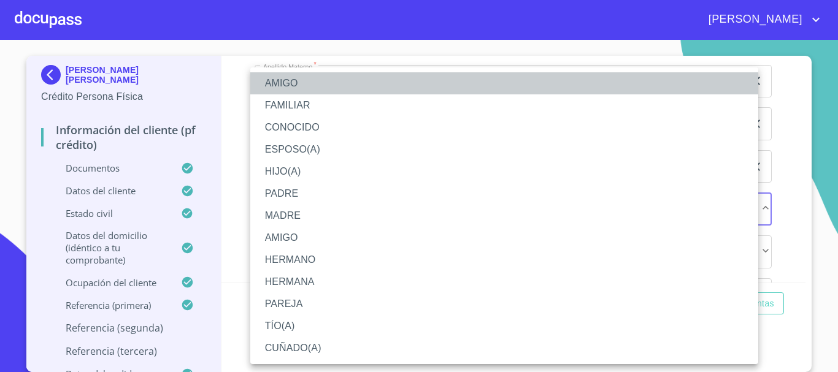
click at [296, 85] on li "AMIGO" at bounding box center [504, 83] width 508 height 22
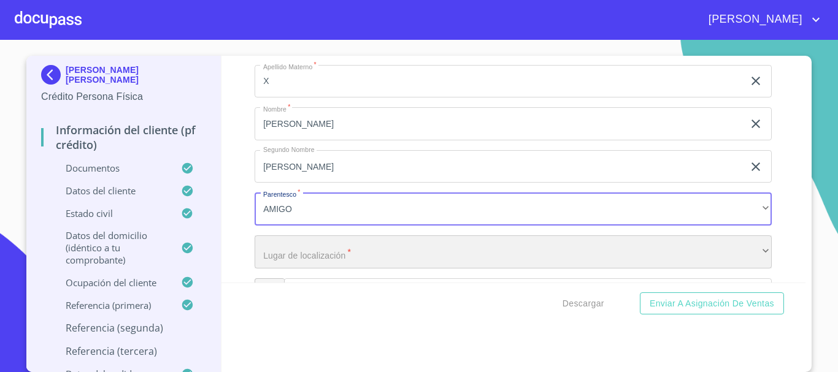
click at [324, 261] on div "​" at bounding box center [513, 252] width 517 height 33
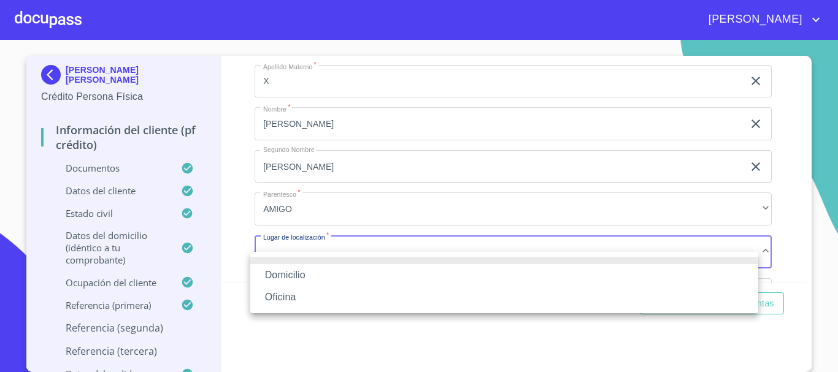
click at [313, 295] on li "Oficina" at bounding box center [504, 297] width 508 height 22
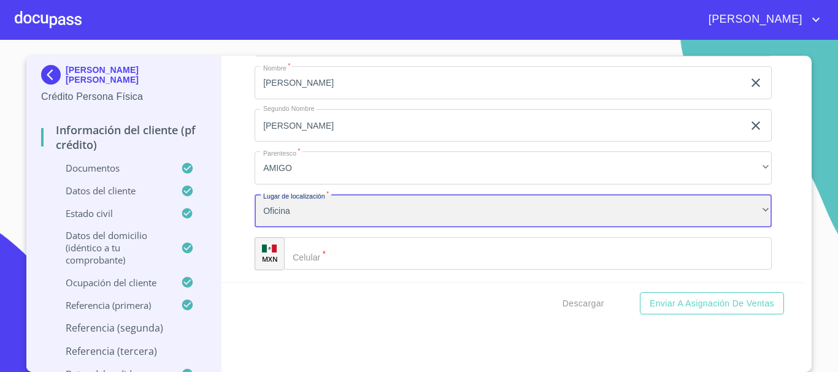
scroll to position [6729, 0]
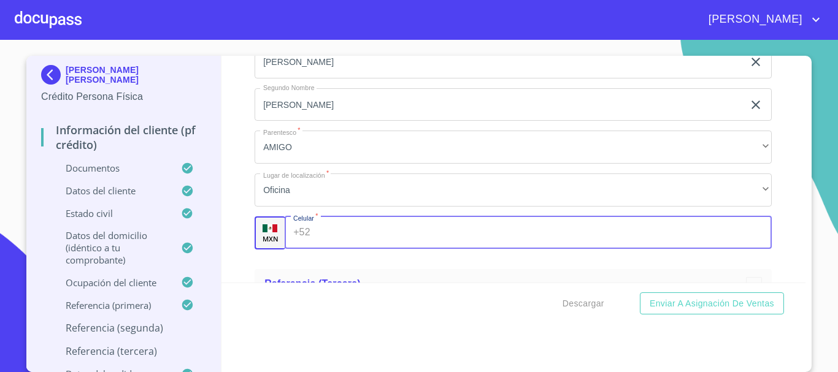
click at [338, 247] on input "Documento de identificación.   *" at bounding box center [543, 233] width 457 height 33
type input "3"
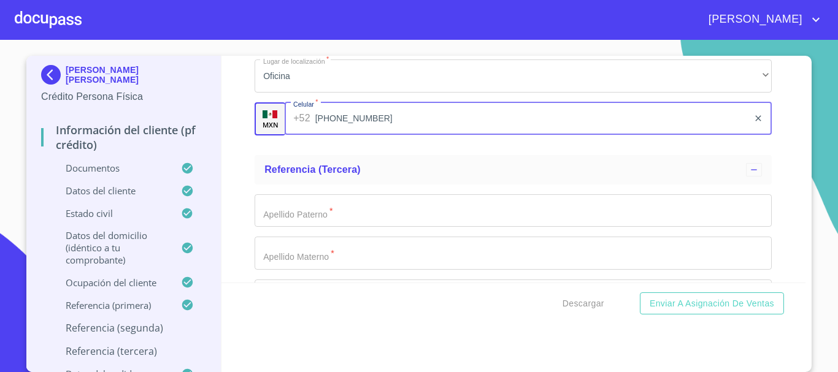
scroll to position [6851, 0]
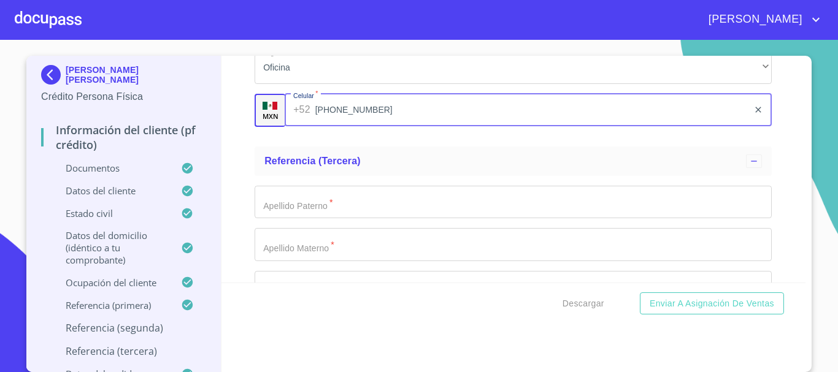
type input "[PHONE_NUMBER]"
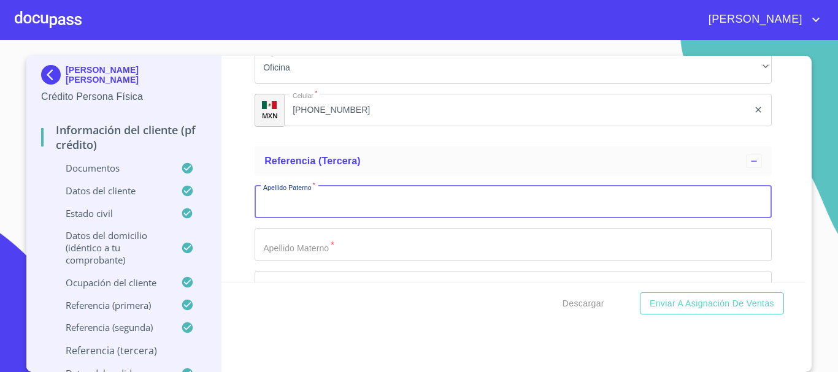
click at [312, 219] on input "Documento de identificación.   *" at bounding box center [513, 202] width 517 height 33
type input "[PERSON_NAME]"
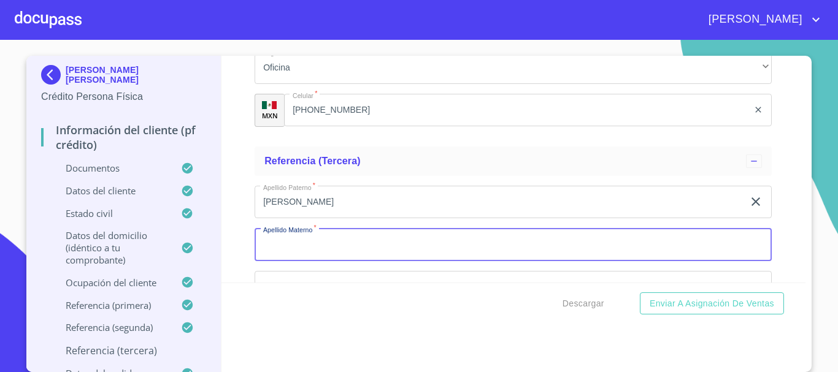
click at [321, 254] on input "Documento de identificación.   *" at bounding box center [513, 244] width 517 height 33
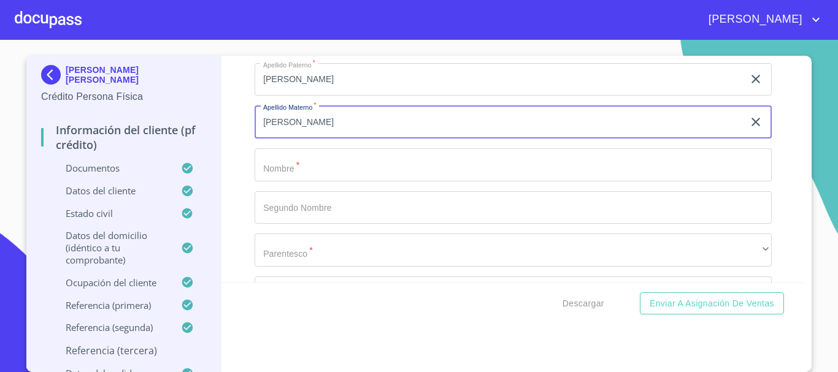
type input "[PERSON_NAME]"
click at [329, 182] on input "Documento de identificación.   *" at bounding box center [513, 164] width 517 height 33
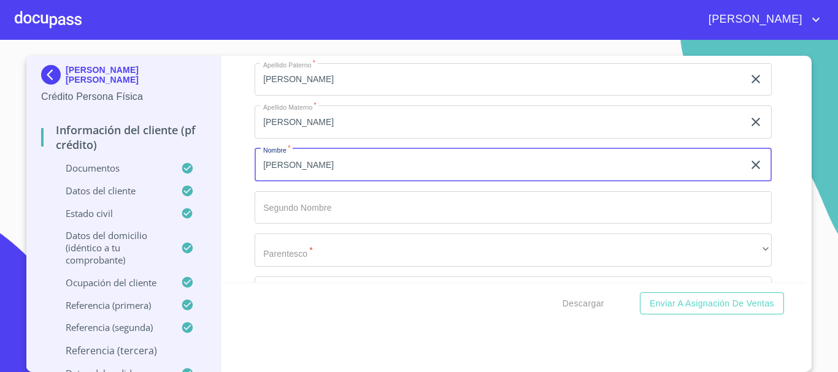
type input "[PERSON_NAME]"
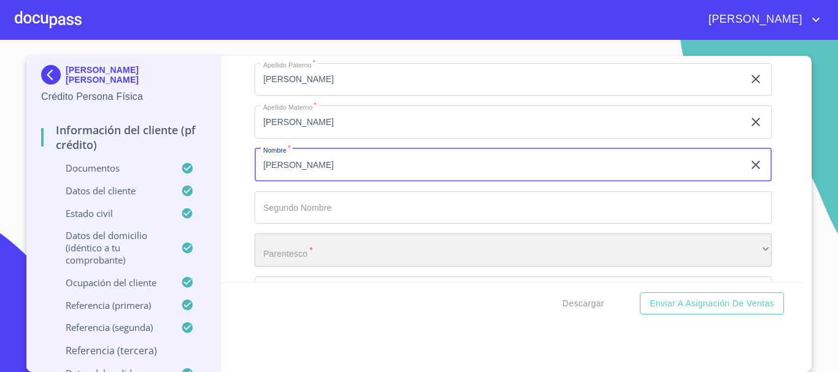
click at [298, 264] on div "​" at bounding box center [513, 250] width 517 height 33
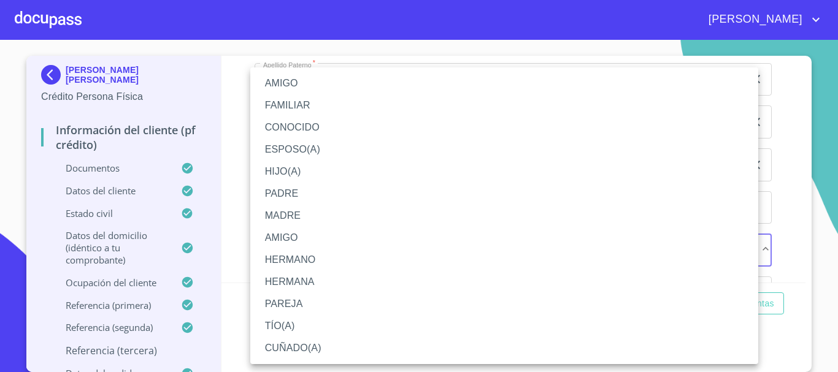
click at [296, 85] on li "AMIGO" at bounding box center [504, 83] width 508 height 22
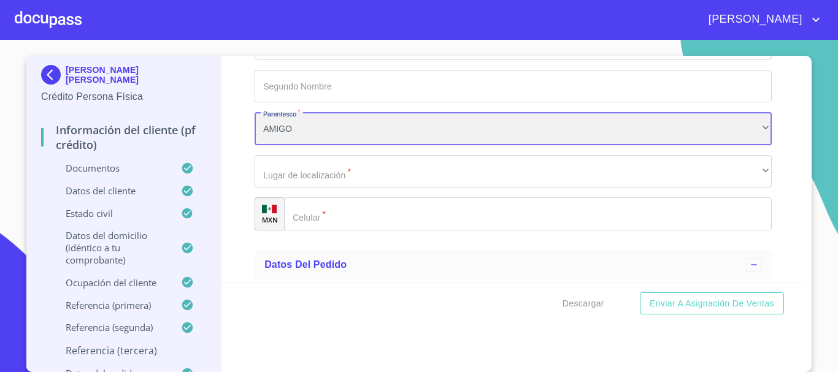
scroll to position [7097, 0]
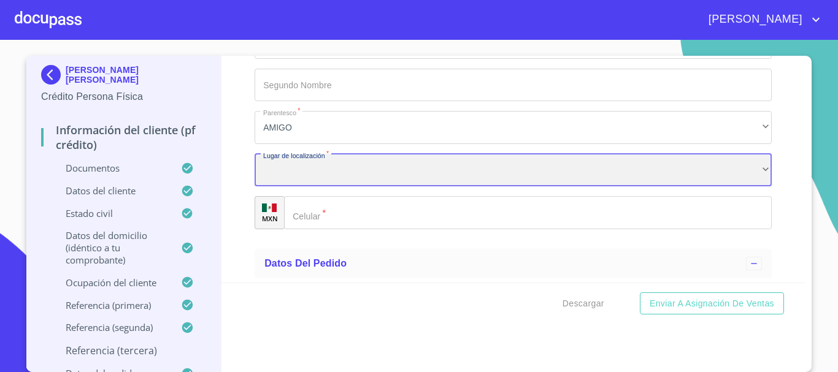
click at [335, 185] on div "​" at bounding box center [513, 170] width 517 height 33
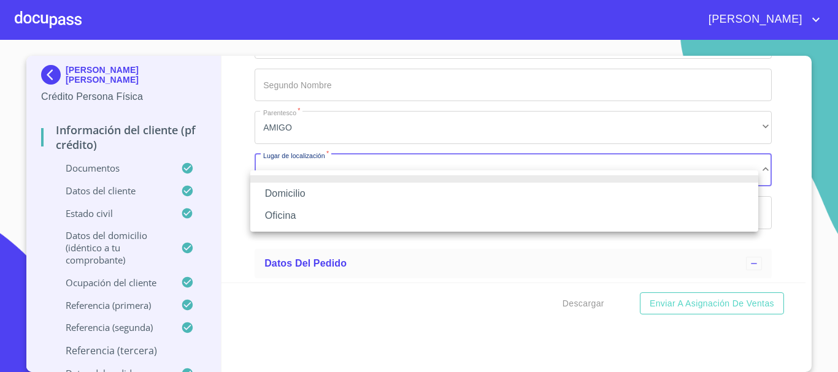
click at [326, 212] on li "Oficina" at bounding box center [504, 216] width 508 height 22
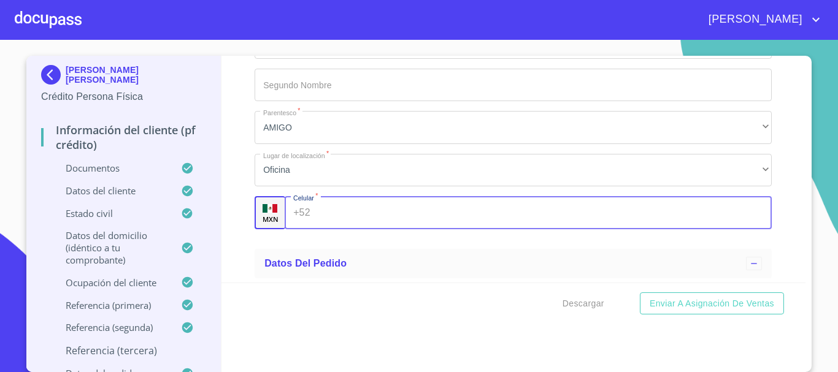
click at [335, 229] on input "Documento de identificación.   *" at bounding box center [543, 212] width 457 height 33
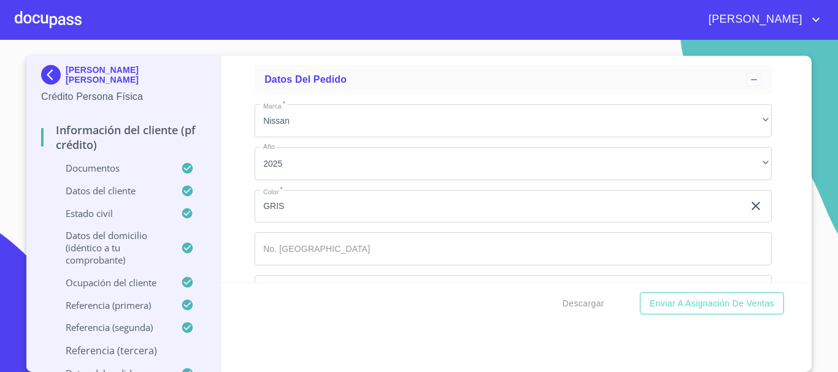
scroll to position [7336, 0]
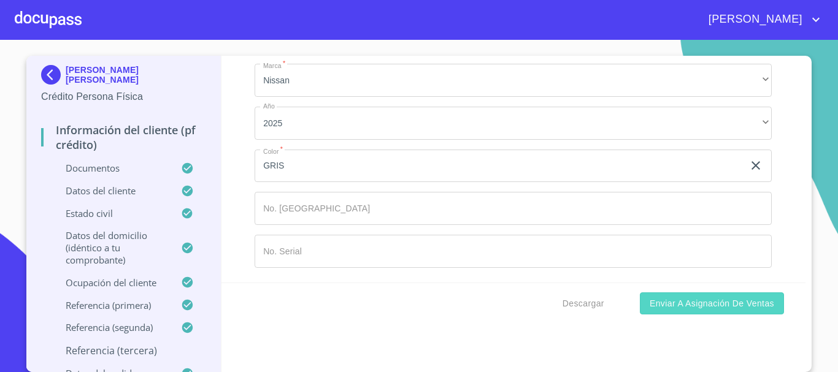
type input "[PHONE_NUMBER]"
click at [659, 306] on span "Enviar a Asignación de Ventas" at bounding box center [712, 303] width 125 height 15
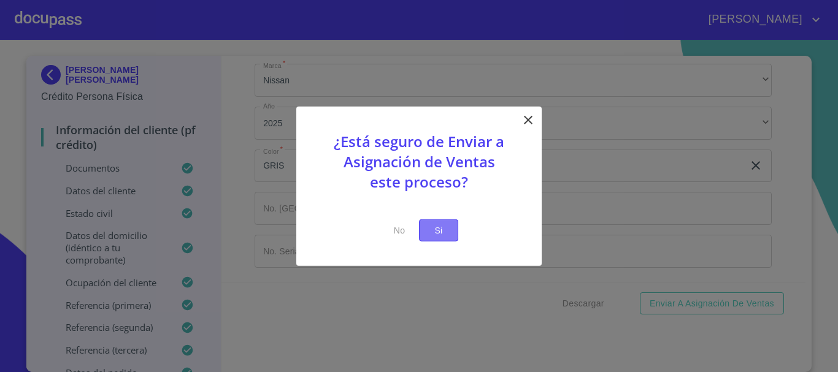
click at [435, 226] on span "Si" at bounding box center [439, 230] width 20 height 15
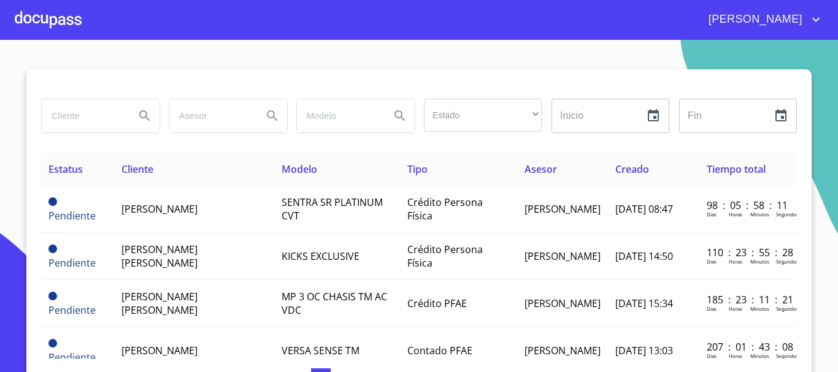
click at [94, 118] on input "search" at bounding box center [83, 115] width 83 height 33
click at [87, 123] on input "search" at bounding box center [83, 115] width 83 height 33
type input "[PERSON_NAME] [PERSON_NAME]"
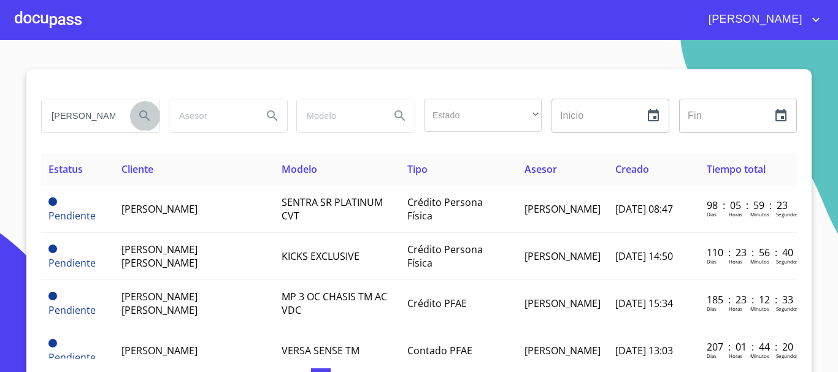
click at [139, 112] on icon "Search" at bounding box center [144, 116] width 15 height 15
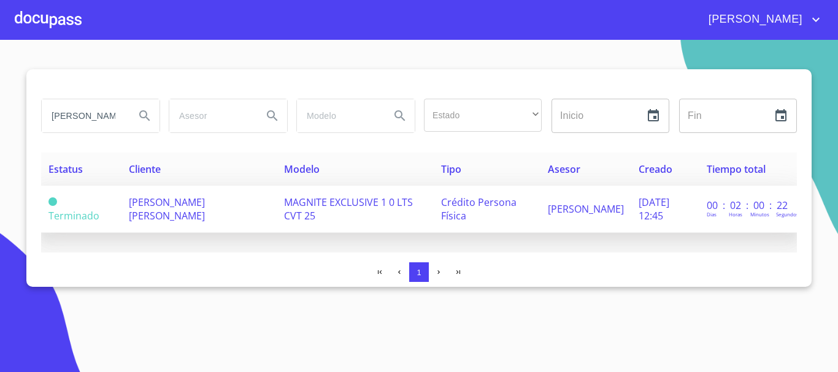
click at [323, 208] on span "MAGNITE EXCLUSIVE 1 0 LTS CVT 25" at bounding box center [348, 209] width 129 height 27
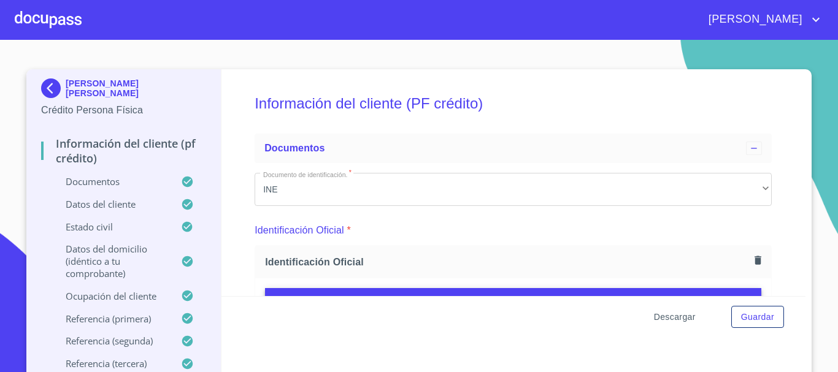
click at [662, 316] on span "Descargar" at bounding box center [675, 317] width 42 height 15
